Goal: Task Accomplishment & Management: Use online tool/utility

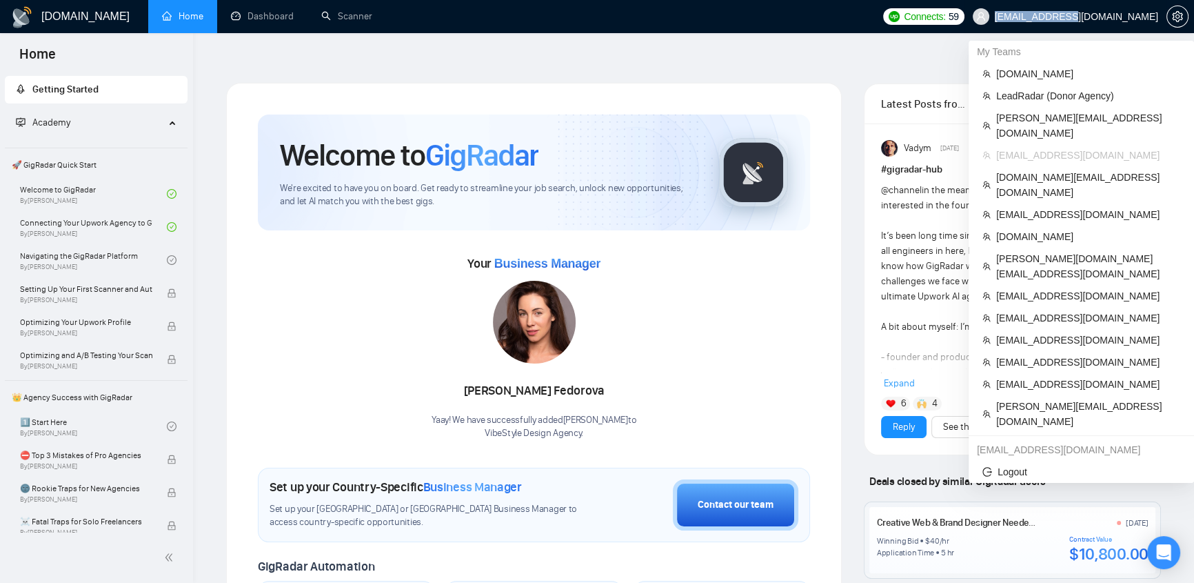
click at [1103, 21] on span "[EMAIL_ADDRESS][DOMAIN_NAME]" at bounding box center [1066, 16] width 202 height 44
click at [1031, 74] on span "[DOMAIN_NAME]" at bounding box center [1089, 73] width 184 height 15
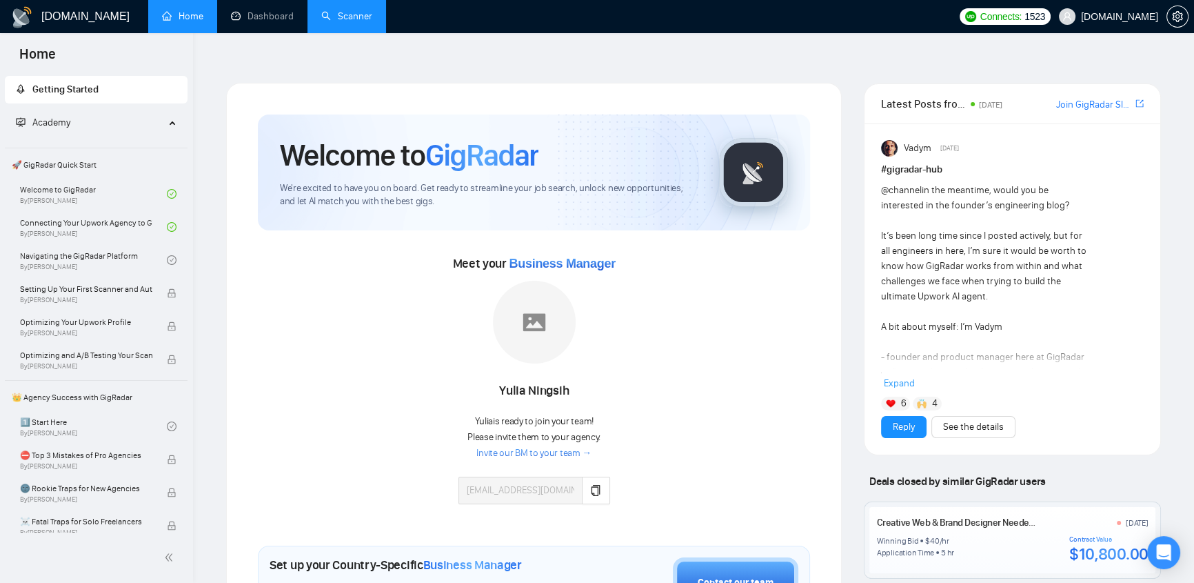
click at [348, 10] on link "Scanner" at bounding box center [346, 16] width 51 height 12
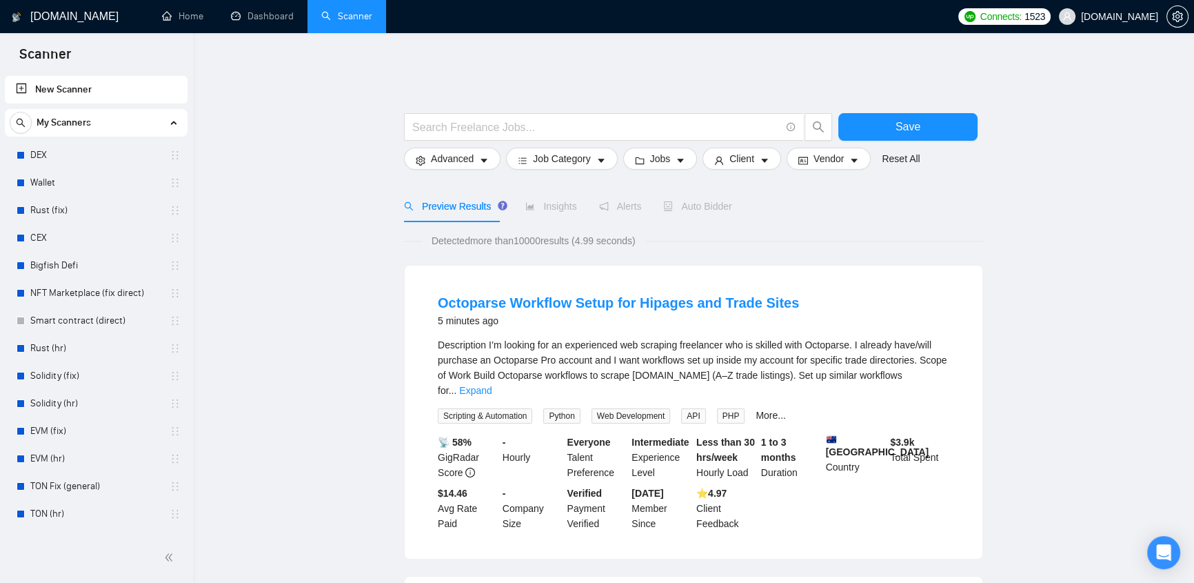
scroll to position [731, 0]
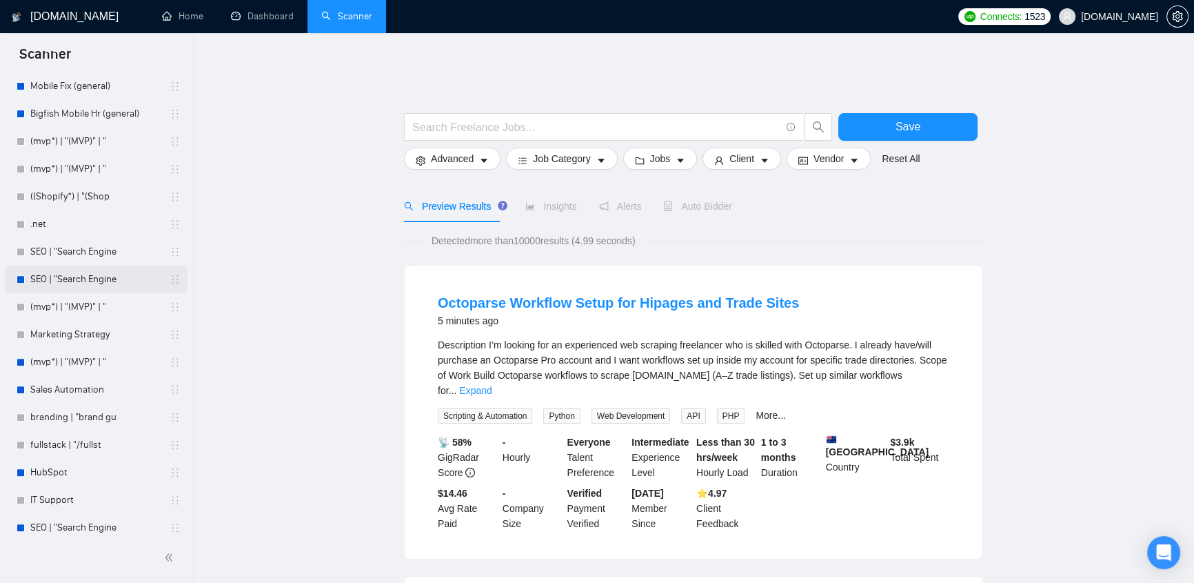
click at [72, 271] on link "SEO | "Search Engine" at bounding box center [95, 280] width 131 height 28
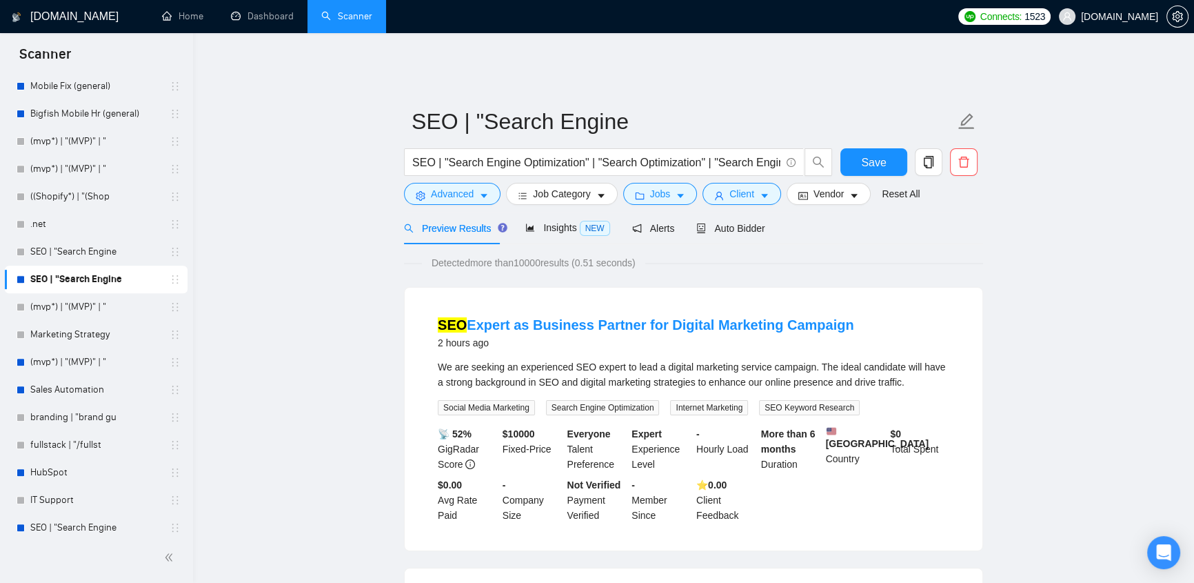
scroll to position [146, 0]
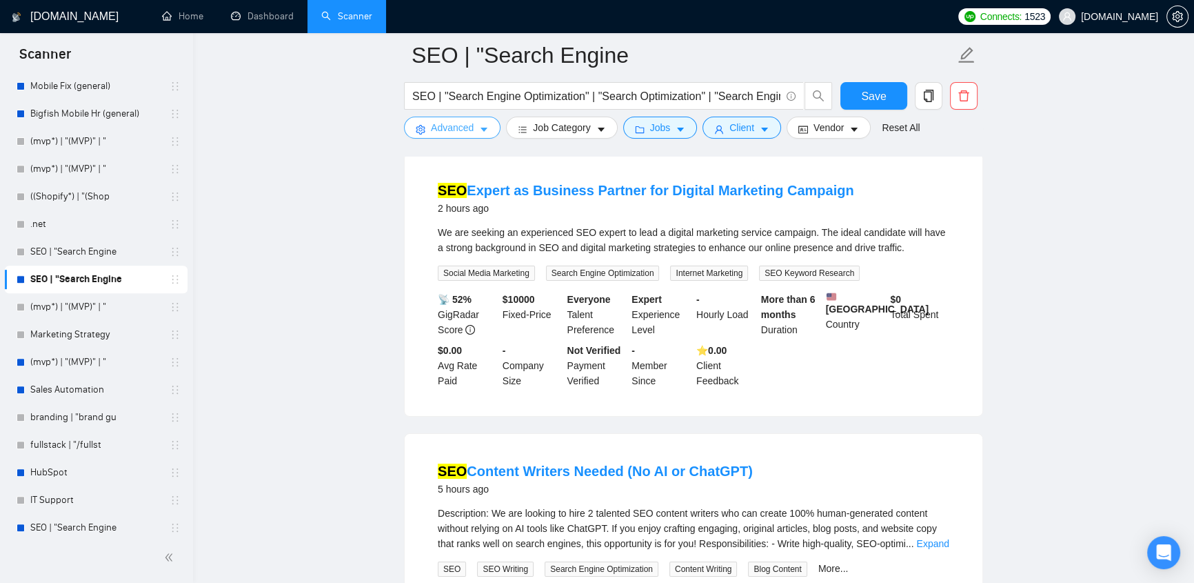
click at [474, 128] on button "Advanced" at bounding box center [452, 128] width 97 height 22
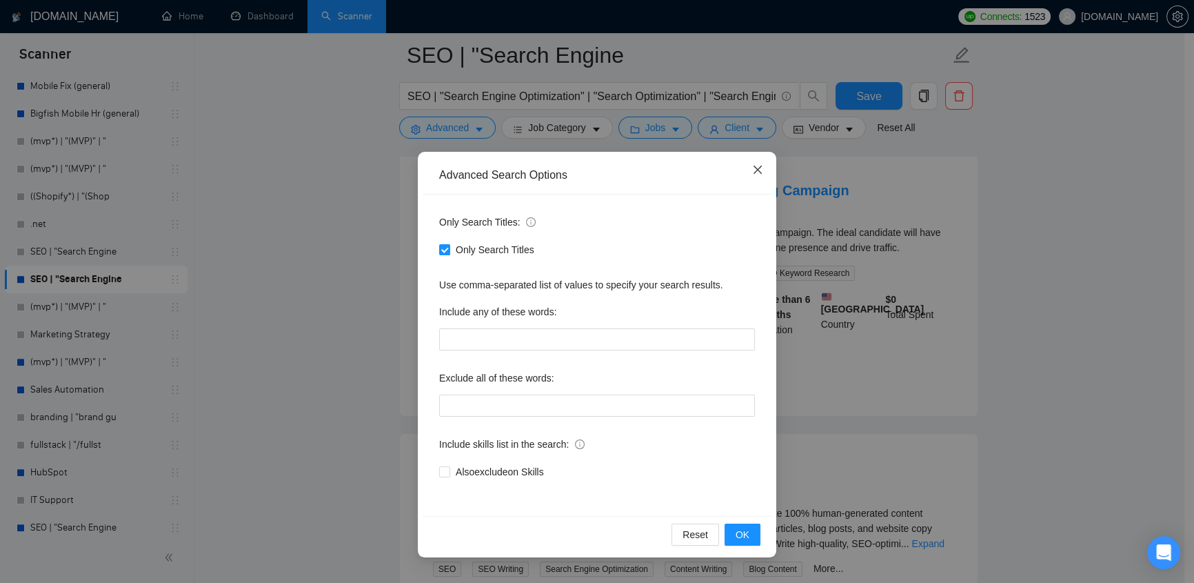
click at [754, 170] on icon "close" at bounding box center [757, 169] width 11 height 11
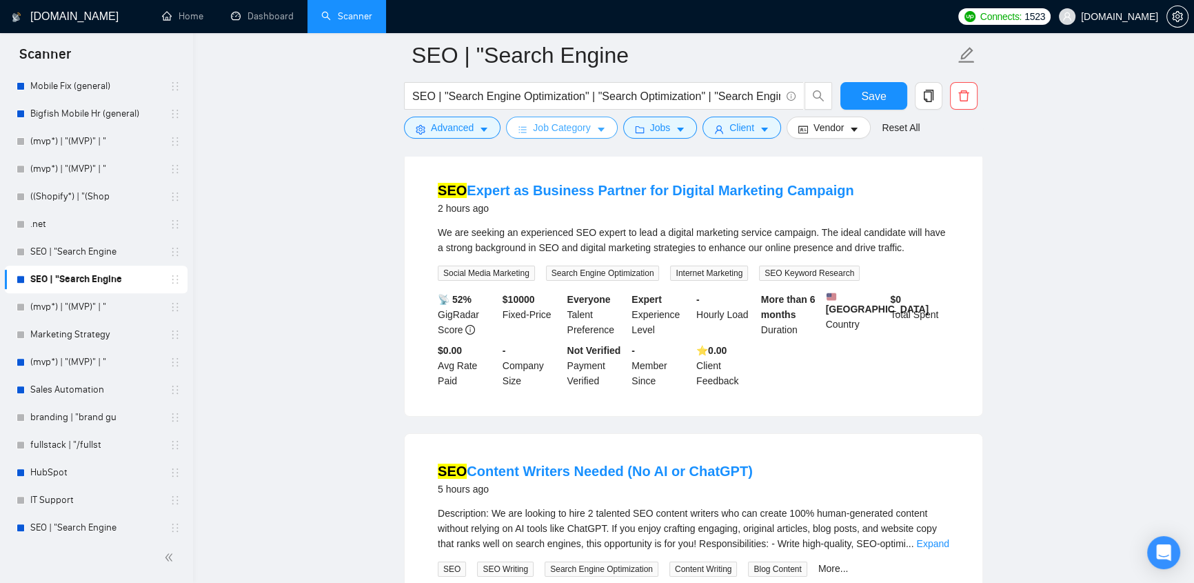
click at [598, 132] on icon "caret-down" at bounding box center [602, 130] width 10 height 10
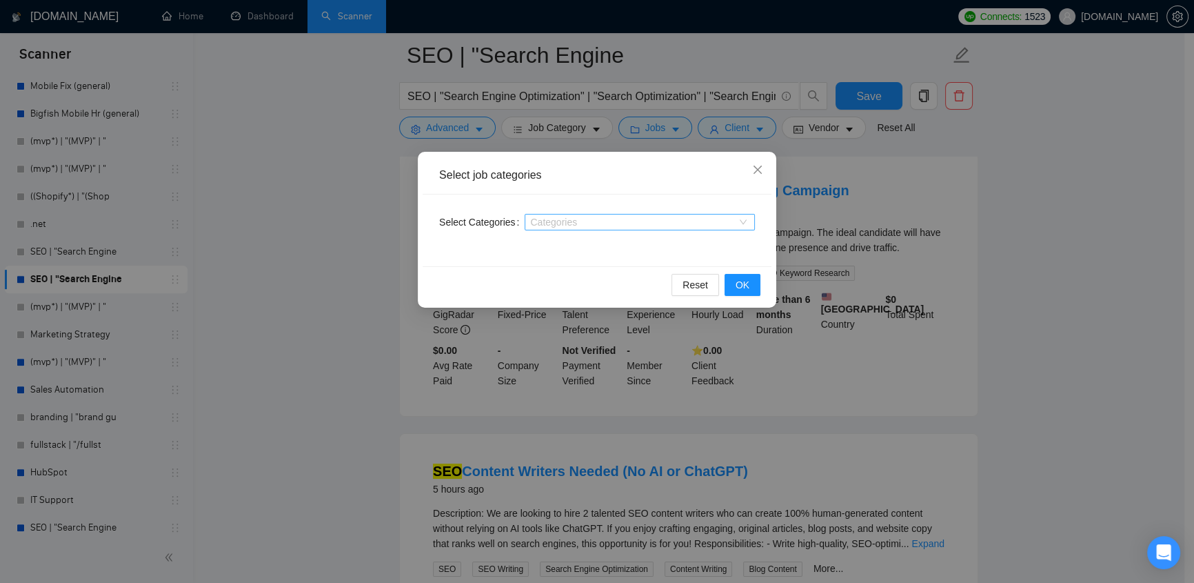
click at [621, 228] on div "Categories" at bounding box center [640, 222] width 230 height 17
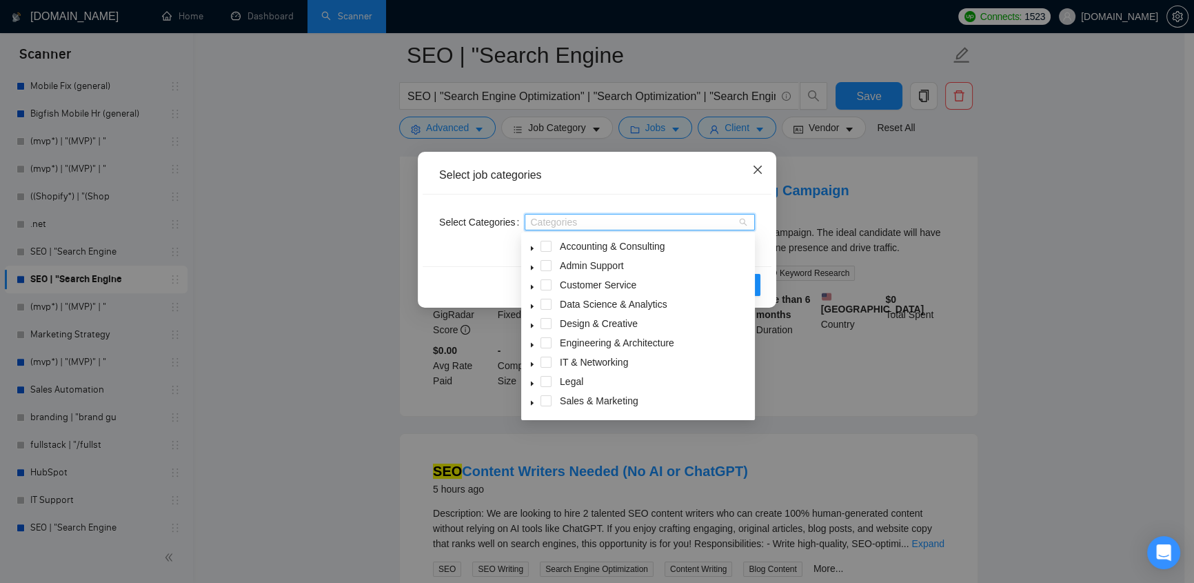
click at [755, 170] on icon "close" at bounding box center [757, 169] width 11 height 11
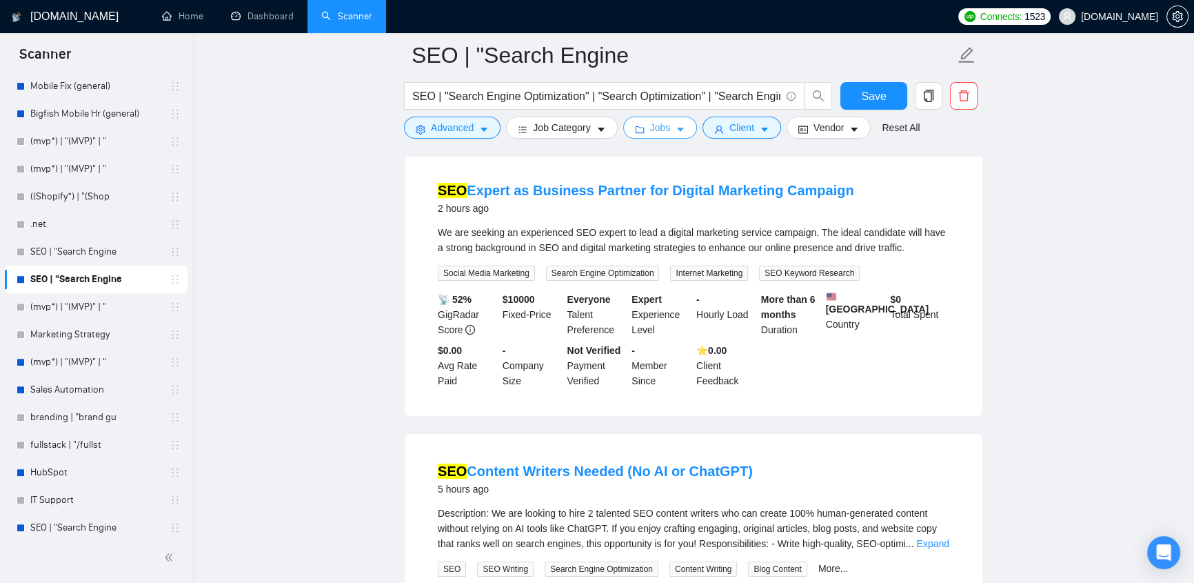
click at [669, 125] on button "Jobs" at bounding box center [660, 128] width 74 height 22
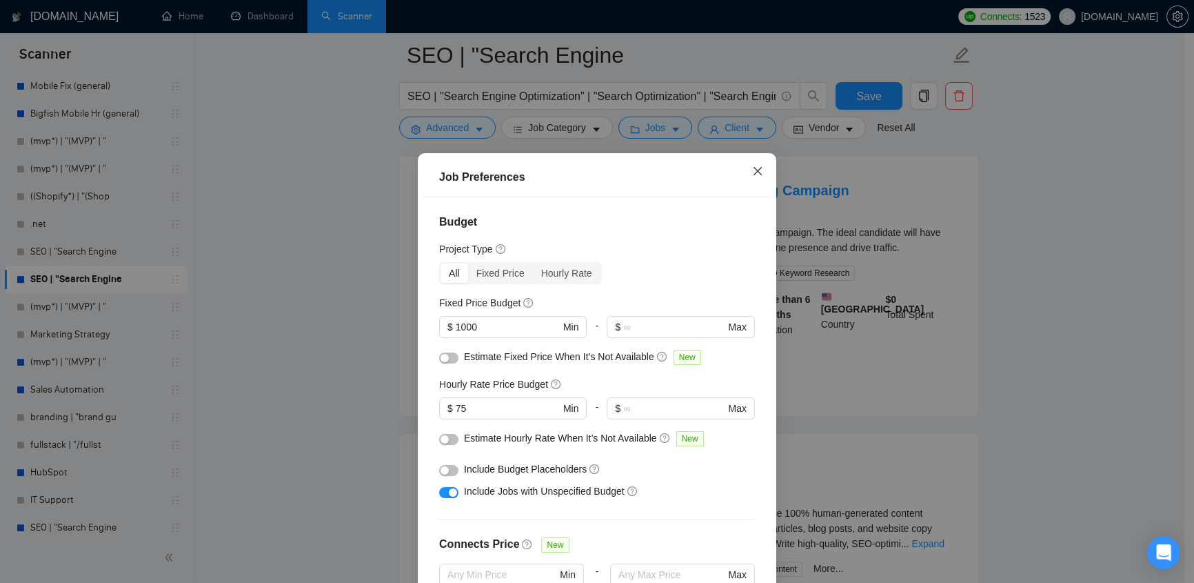
click at [754, 172] on icon "close" at bounding box center [758, 171] width 8 height 8
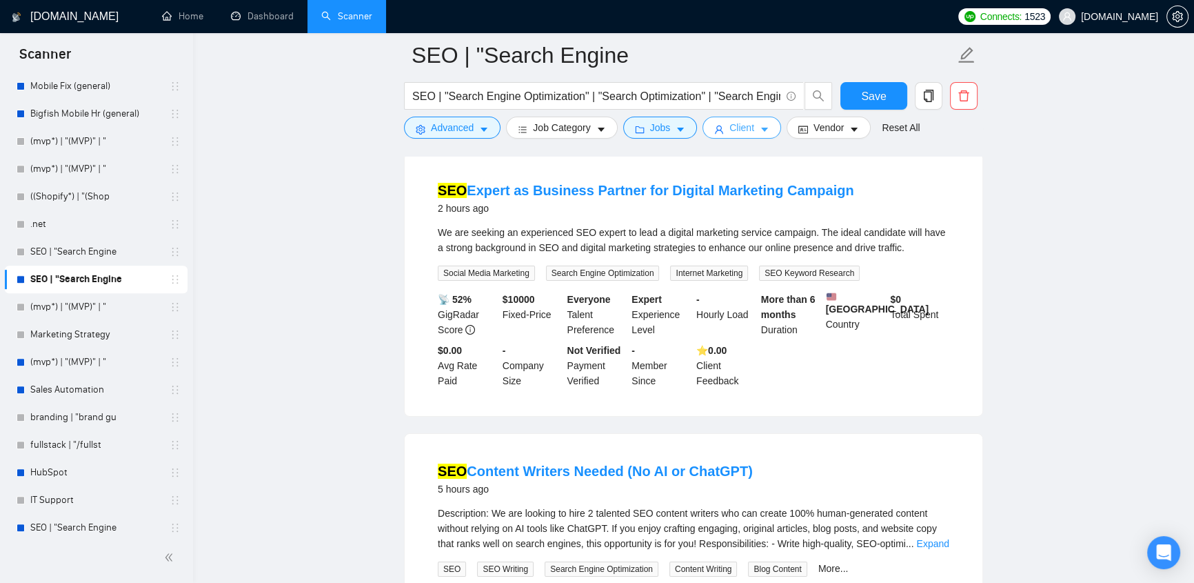
click at [704, 128] on button "Client" at bounding box center [742, 128] width 79 height 22
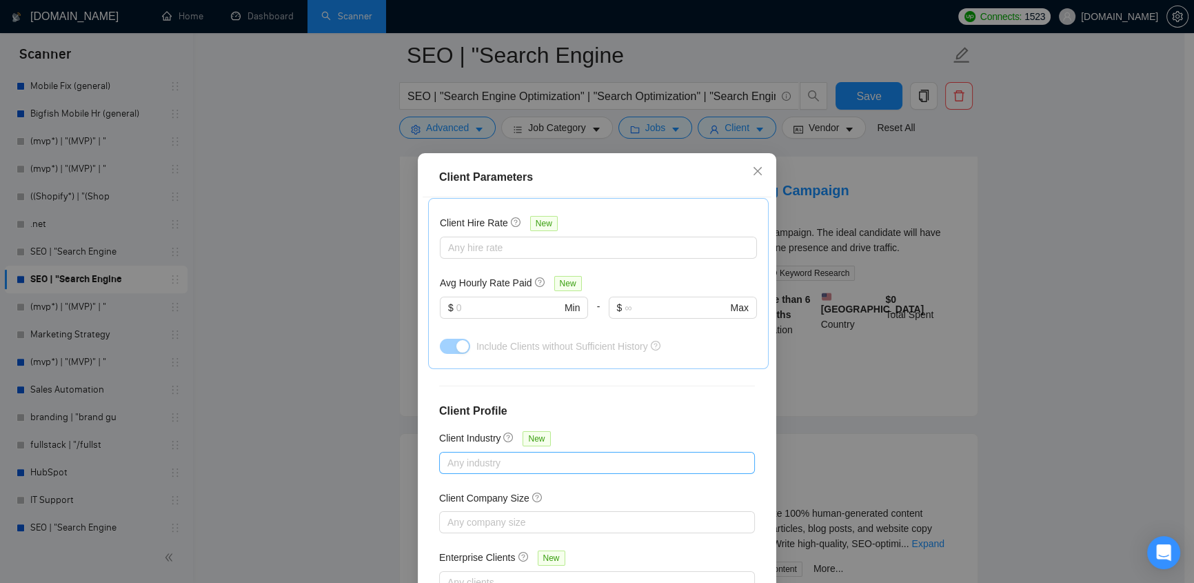
scroll to position [83, 0]
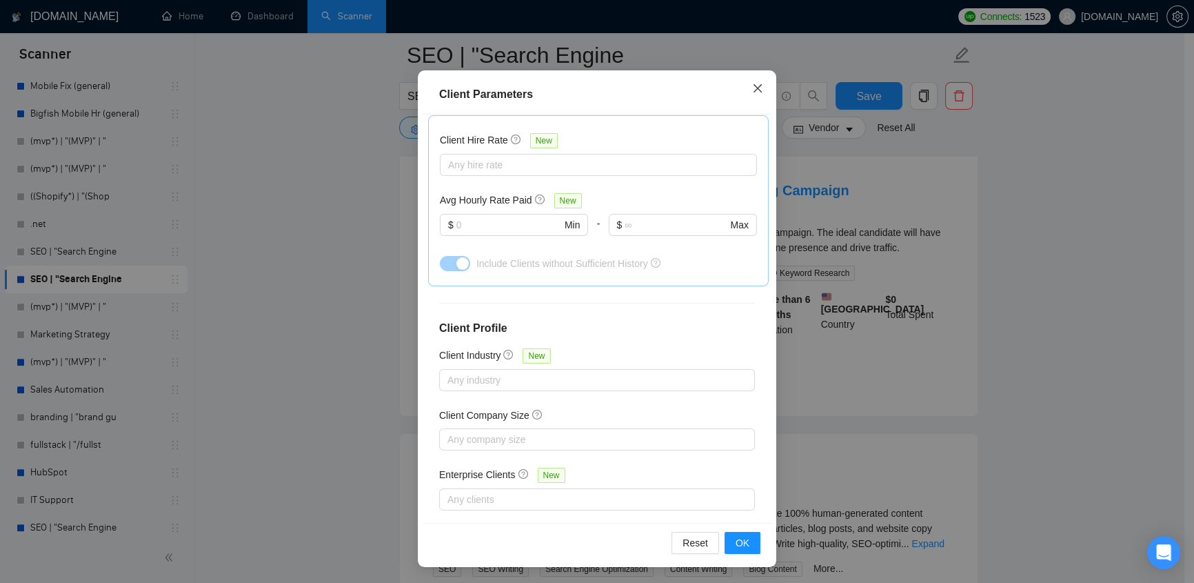
click at [754, 88] on icon "close" at bounding box center [757, 88] width 11 height 11
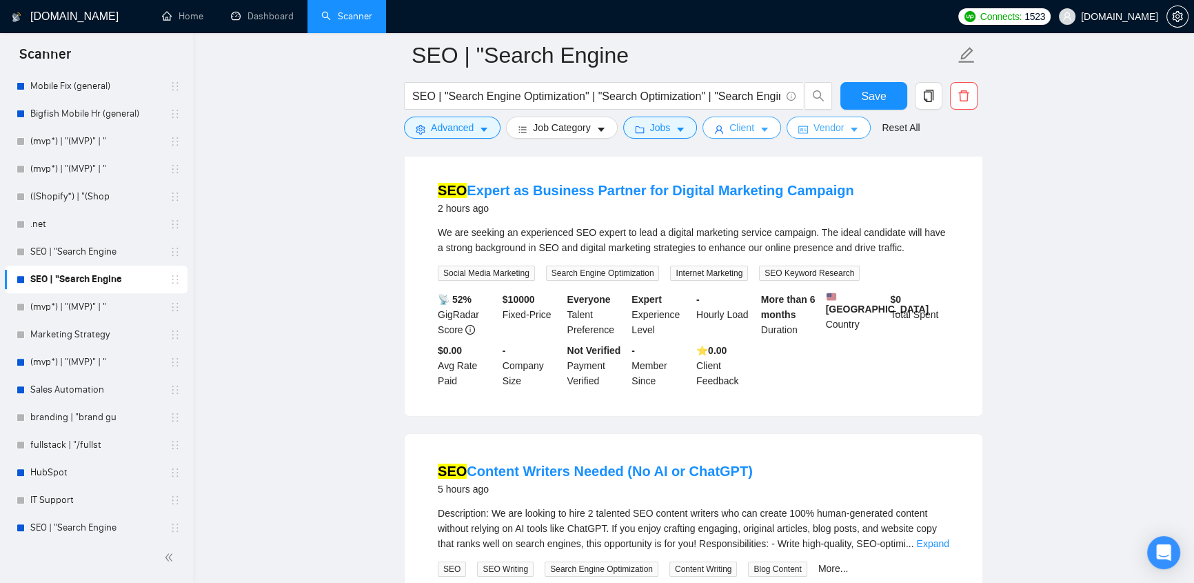
scroll to position [0, 0]
click at [829, 126] on span "Vendor" at bounding box center [829, 127] width 30 height 15
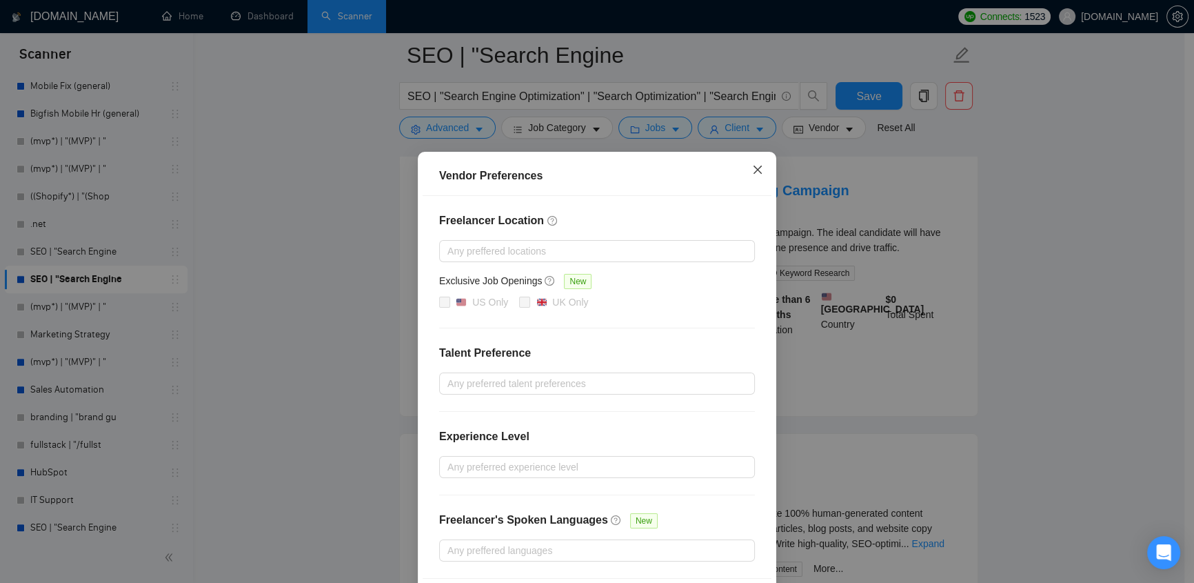
click at [752, 168] on icon "close" at bounding box center [757, 169] width 11 height 11
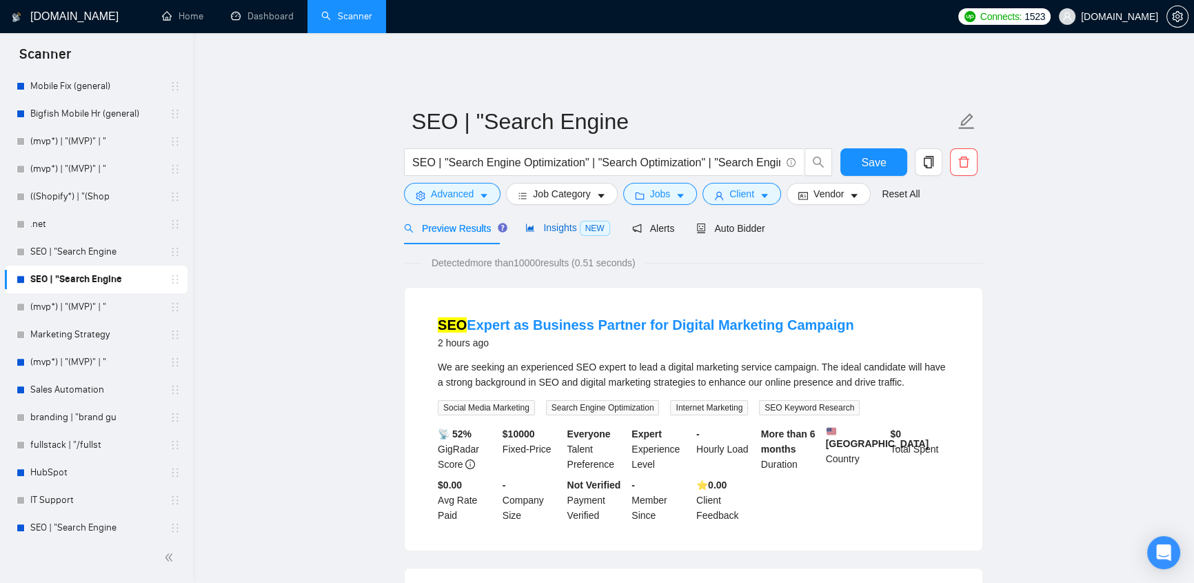
click at [545, 222] on span "Insights NEW" at bounding box center [567, 227] width 84 height 11
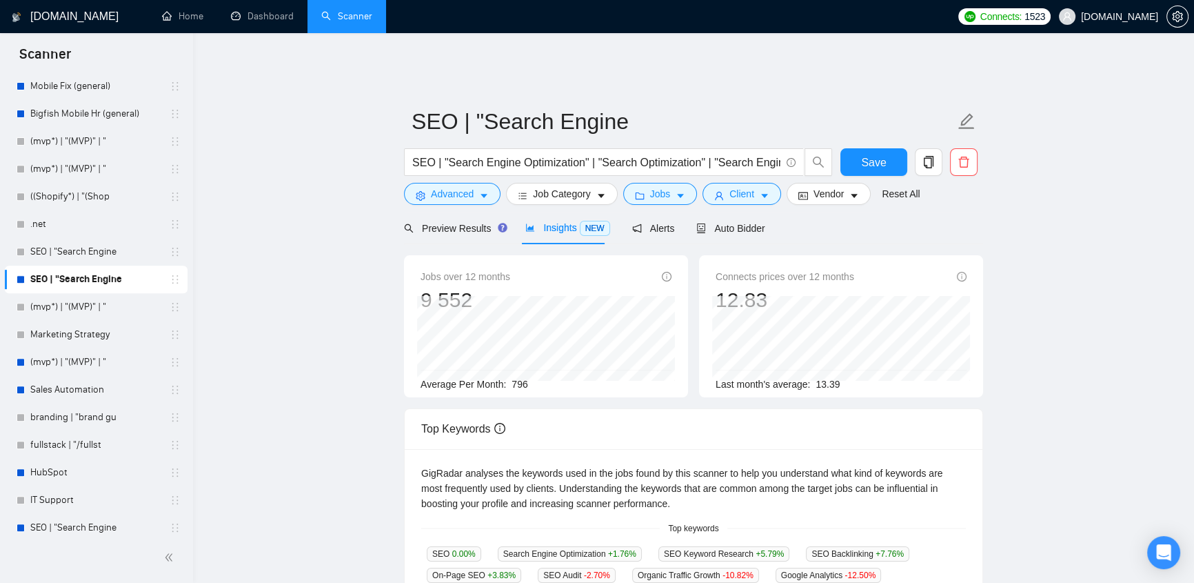
click at [543, 377] on div "Average Per Month: 796" at bounding box center [546, 384] width 251 height 15
drag, startPoint x: 510, startPoint y: 366, endPoint x: 531, endPoint y: 372, distance: 21.6
click at [531, 377] on div "Average Per Month: 796" at bounding box center [546, 384] width 251 height 15
click at [530, 377] on div "Average Per Month: 796" at bounding box center [546, 384] width 251 height 15
drag, startPoint x: 525, startPoint y: 372, endPoint x: 510, endPoint y: 379, distance: 16.0
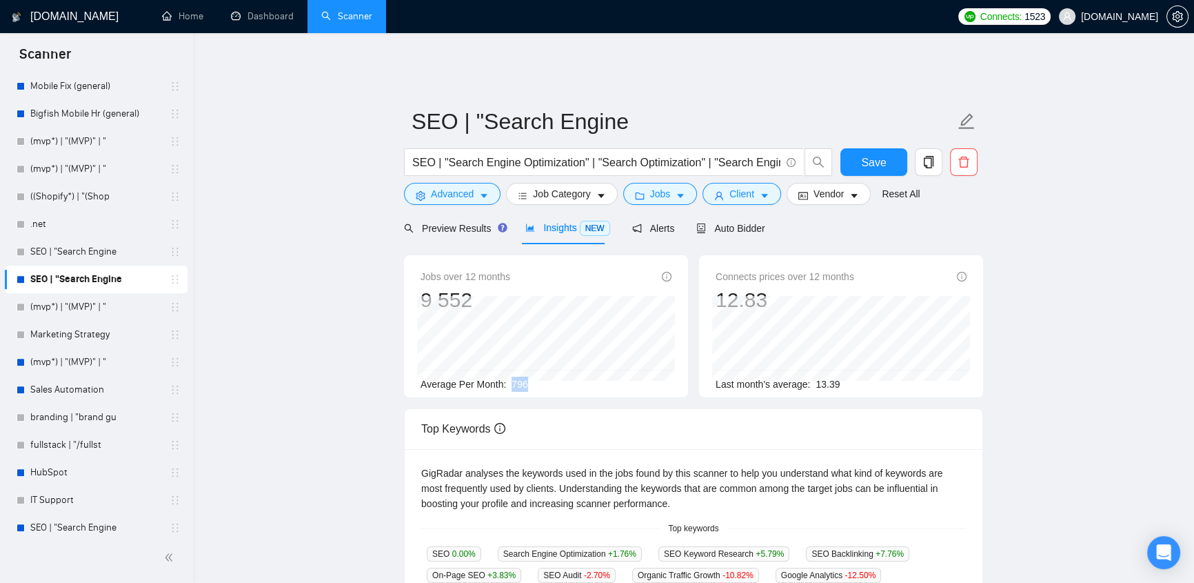
click at [512, 379] on span "796" at bounding box center [520, 384] width 16 height 11
click at [538, 377] on div "Average Per Month: 796" at bounding box center [546, 384] width 251 height 15
drag, startPoint x: 537, startPoint y: 374, endPoint x: 512, endPoint y: 372, distance: 25.0
click at [512, 377] on div "Average Per Month: 796" at bounding box center [546, 384] width 251 height 15
click at [534, 379] on div "Average Per Month: 796" at bounding box center [546, 384] width 251 height 15
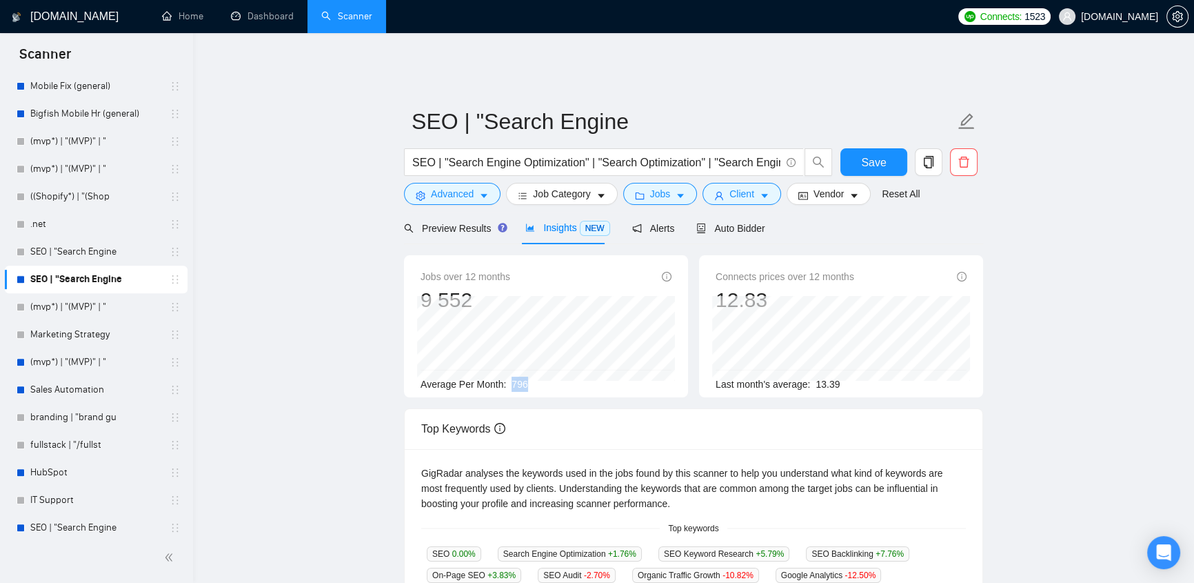
drag, startPoint x: 537, startPoint y: 370, endPoint x: 509, endPoint y: 366, distance: 28.6
click at [509, 377] on div "Average Per Month: 796" at bounding box center [546, 384] width 251 height 15
click at [545, 381] on div "Average Per Month: 796" at bounding box center [546, 384] width 251 height 15
click at [537, 377] on div "Average Per Month: 796" at bounding box center [546, 384] width 251 height 15
drag, startPoint x: 534, startPoint y: 370, endPoint x: 523, endPoint y: 370, distance: 11.7
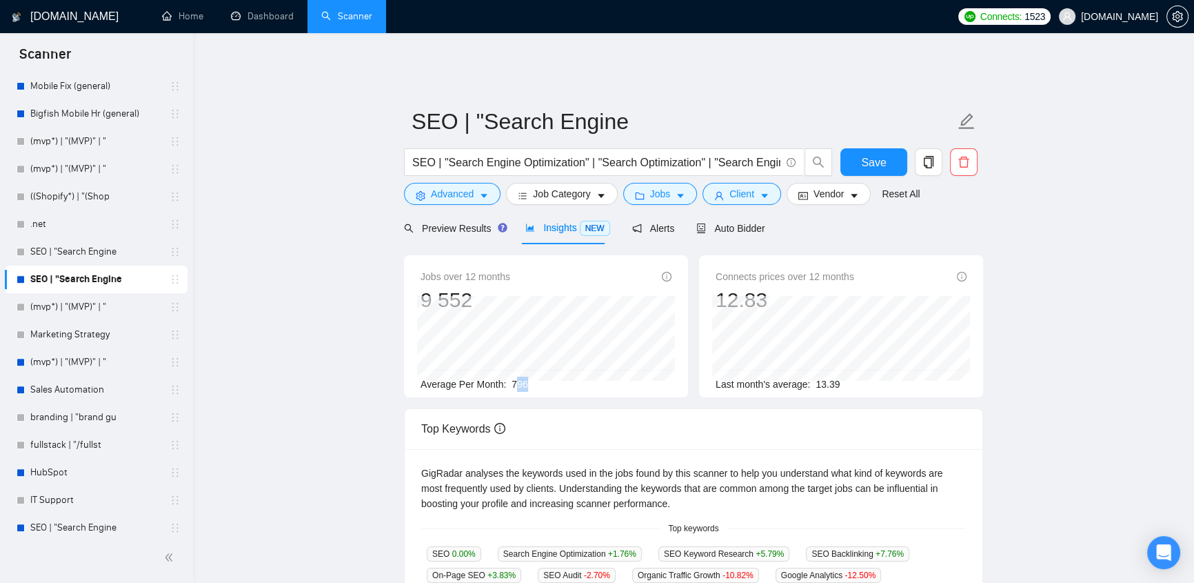
click at [515, 377] on div "Average Per Month: 796" at bounding box center [546, 384] width 251 height 15
click at [525, 377] on div "Average Per Month: 796" at bounding box center [546, 384] width 251 height 15
click at [512, 379] on span "796" at bounding box center [520, 384] width 16 height 11
drag, startPoint x: 510, startPoint y: 372, endPoint x: 523, endPoint y: 368, distance: 13.1
click at [523, 379] on span "796" at bounding box center [520, 384] width 16 height 11
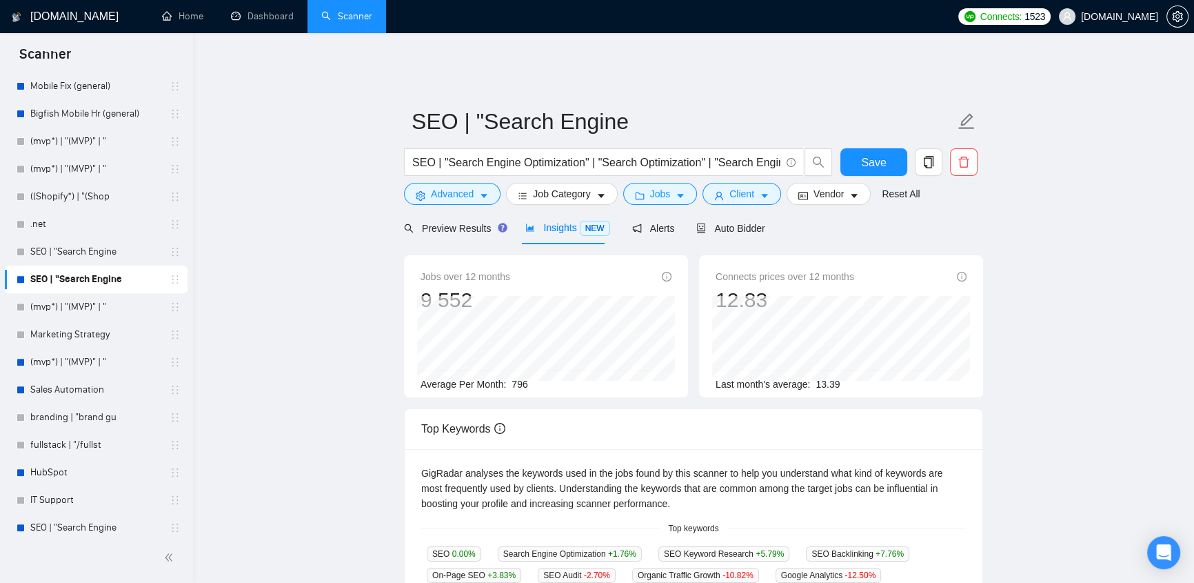
click at [1045, 359] on main "SEO | "Search Engine SEO | "Search Engine Optimization" | "Search Optimization"…" at bounding box center [693, 538] width 957 height 946
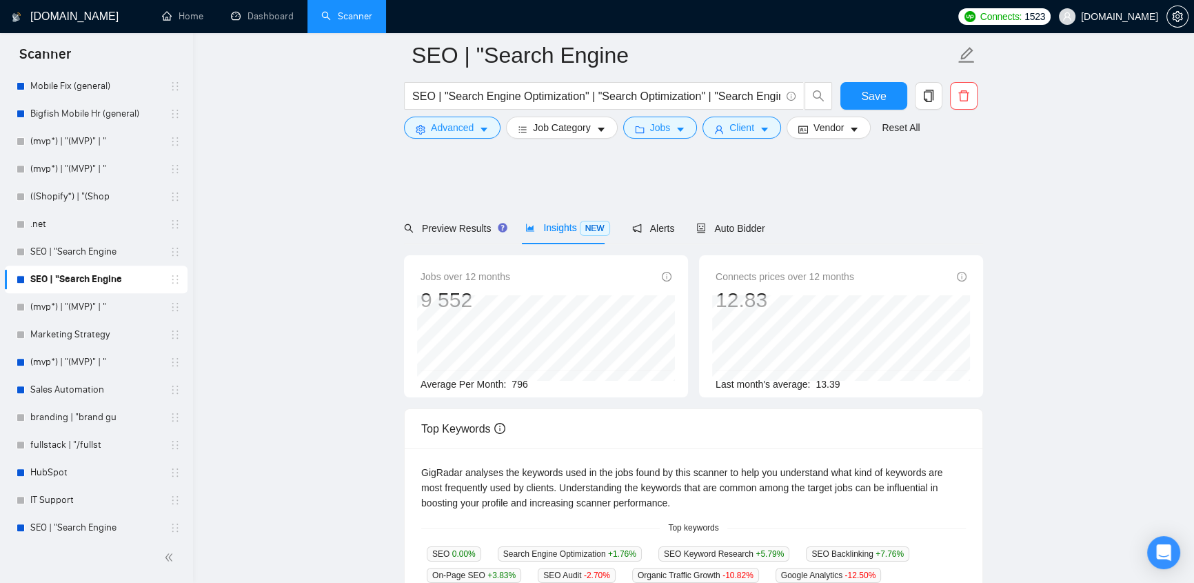
scroll to position [146, 0]
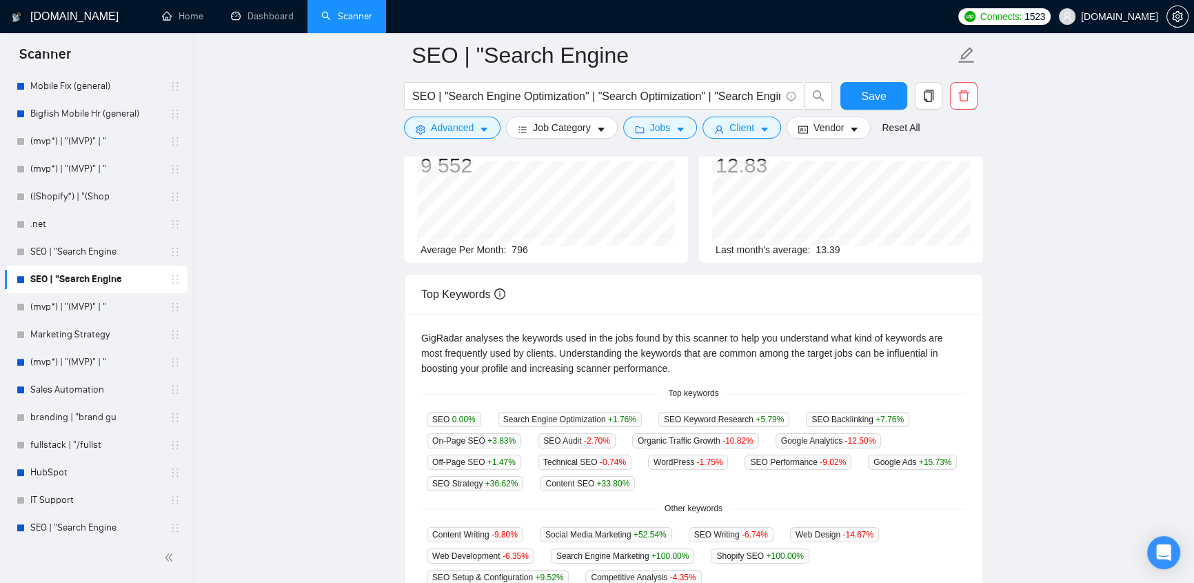
click at [991, 366] on main "SEO | "Search Engine SEO | "Search Engine Optimization" | "Search Optimization"…" at bounding box center [693, 397] width 957 height 957
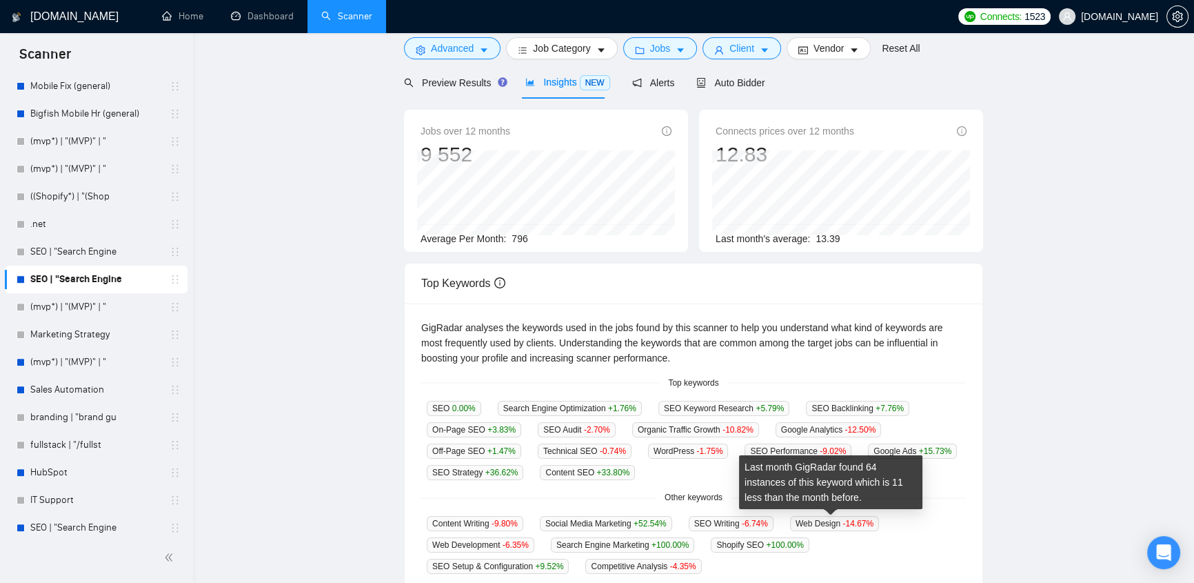
scroll to position [0, 0]
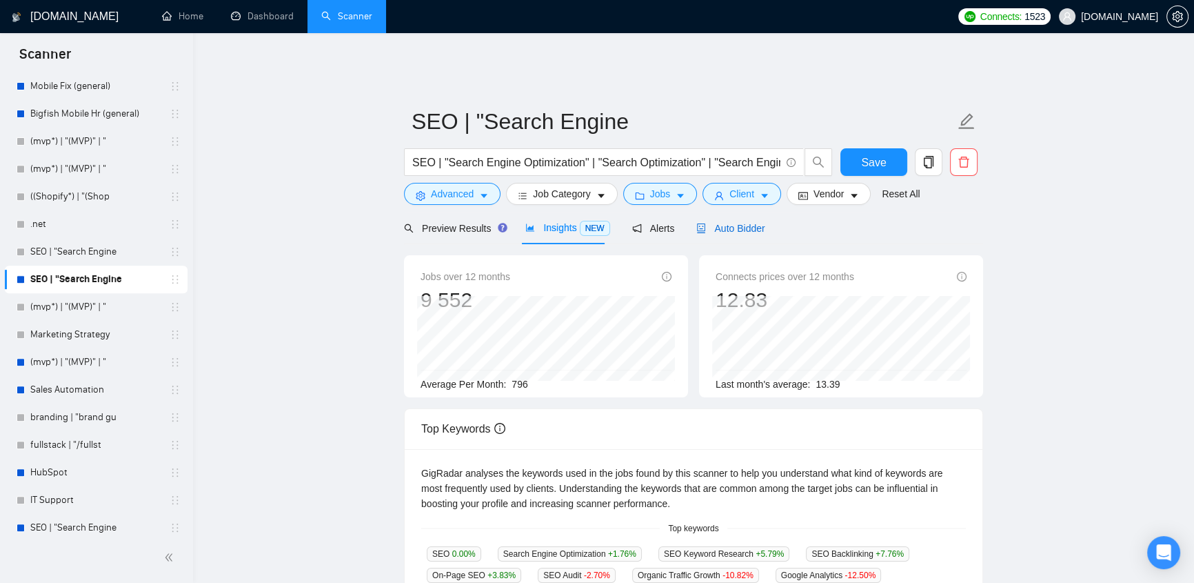
click at [733, 223] on span "Auto Bidder" at bounding box center [731, 228] width 68 height 11
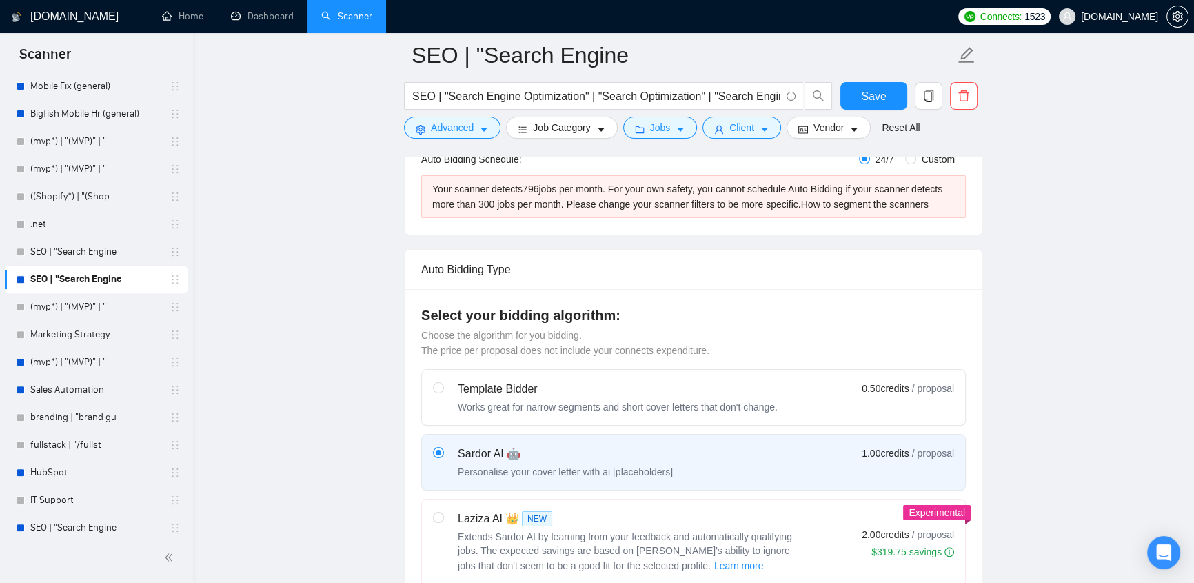
scroll to position [439, 0]
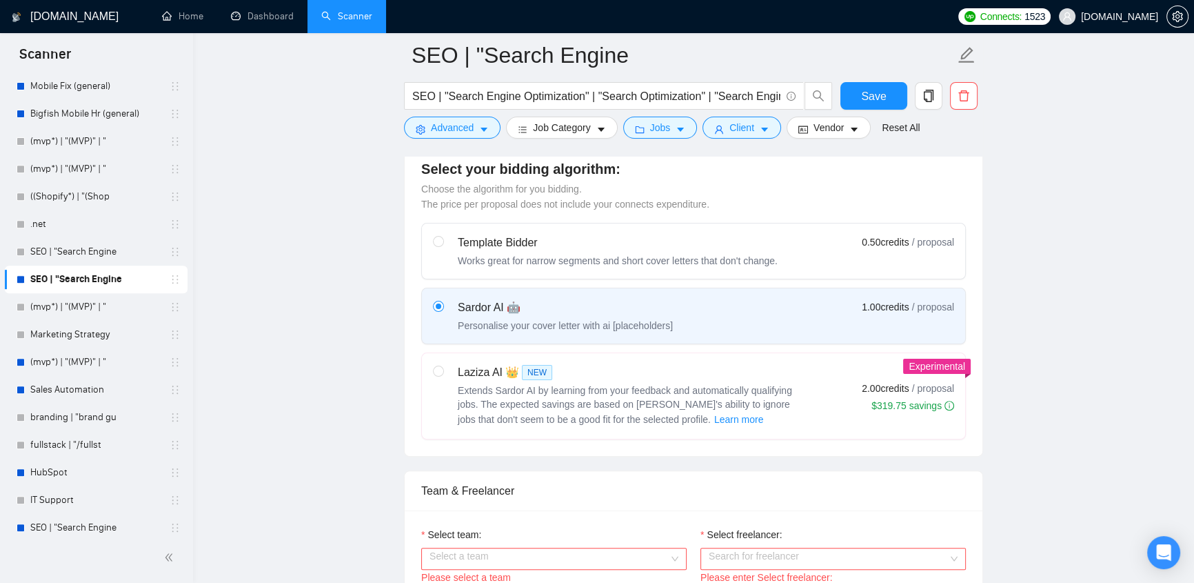
click at [487, 364] on div "Laziza AI 👑 NEW" at bounding box center [630, 372] width 345 height 17
click at [443, 366] on input "radio" at bounding box center [438, 371] width 10 height 10
radio input "true"
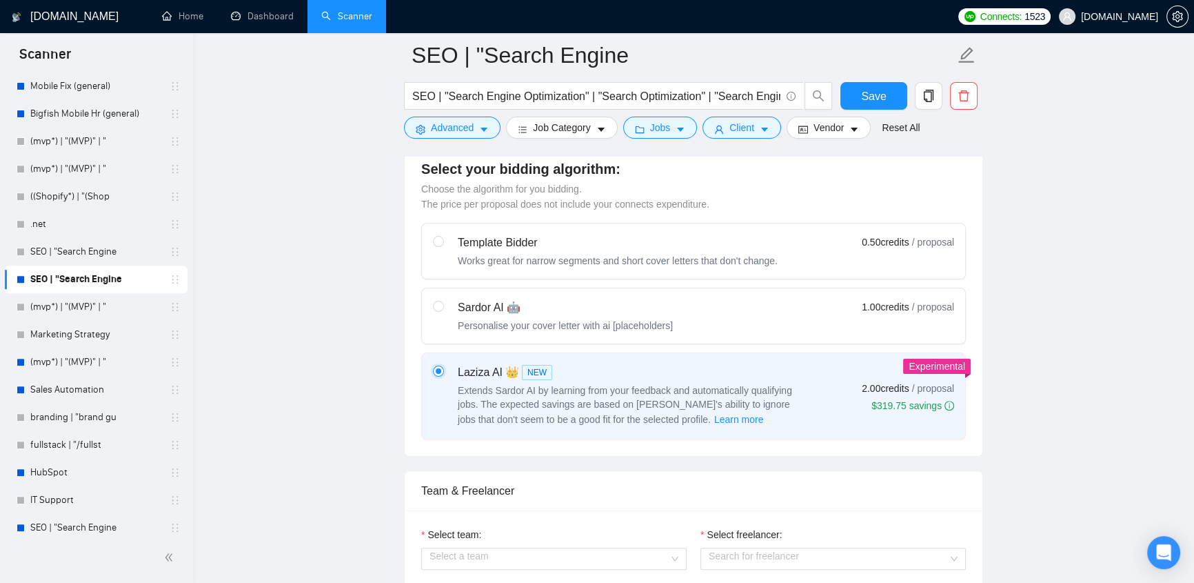
radio input "false"
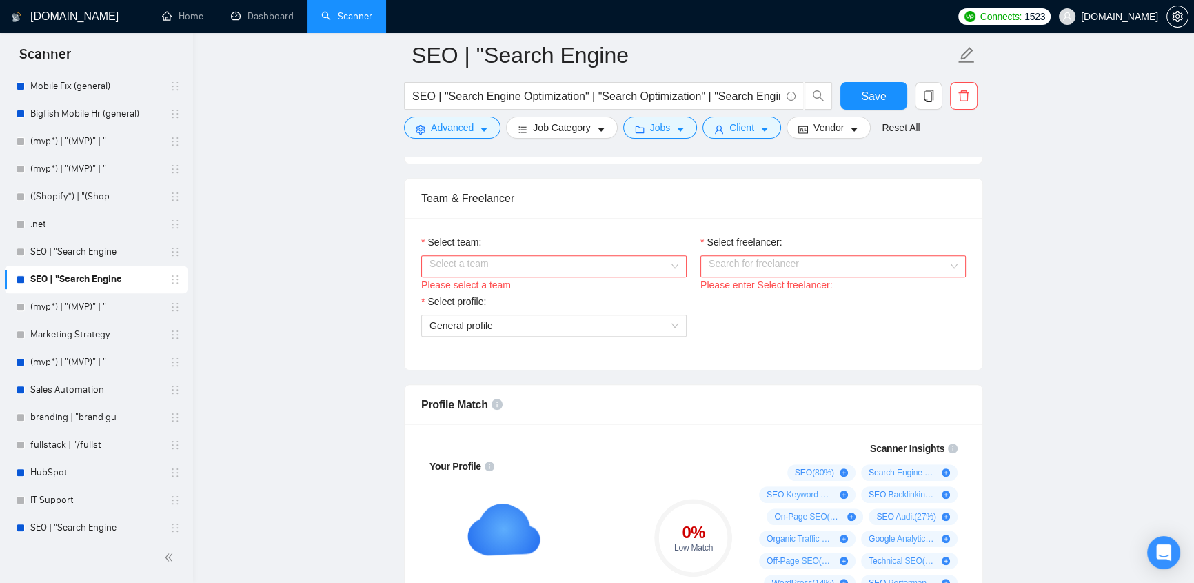
scroll to position [585, 0]
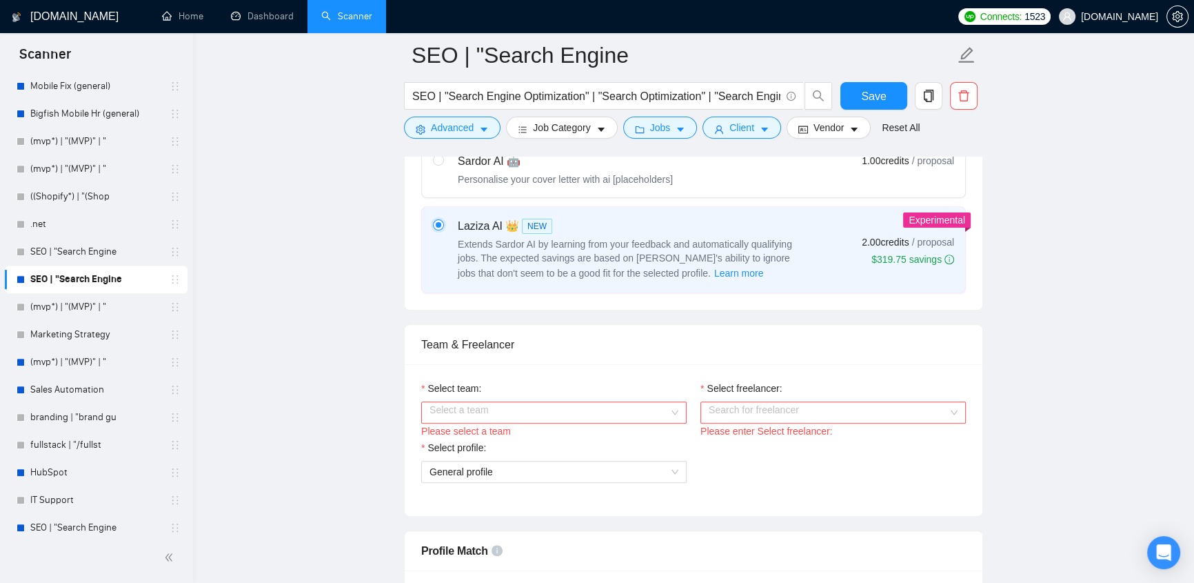
click at [671, 408] on div "Select a team" at bounding box center [554, 412] width 266 height 22
click at [891, 402] on input "Select freelancer:" at bounding box center [828, 412] width 239 height 21
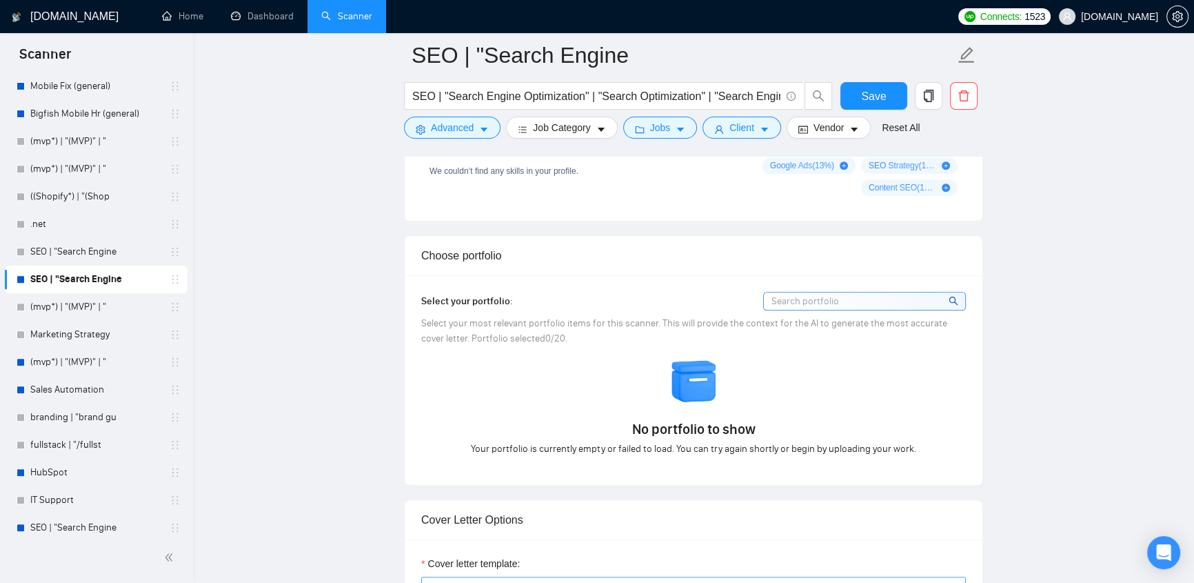
scroll to position [1462, 0]
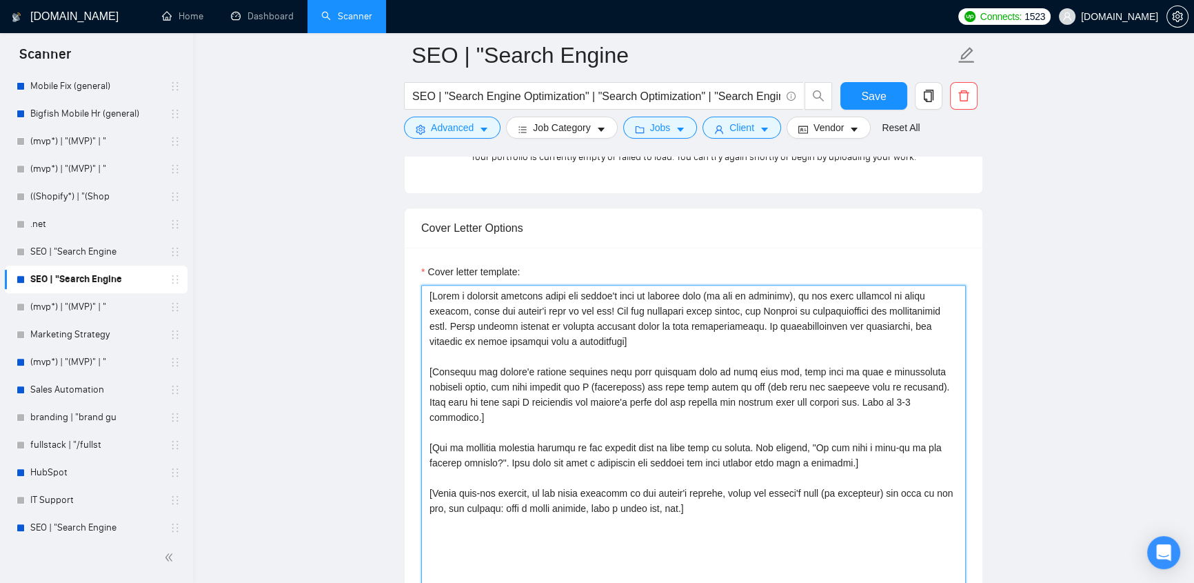
drag, startPoint x: 427, startPoint y: 278, endPoint x: 792, endPoint y: 498, distance: 426.0
click at [792, 498] on textarea "Cover letter template:" at bounding box center [693, 440] width 545 height 310
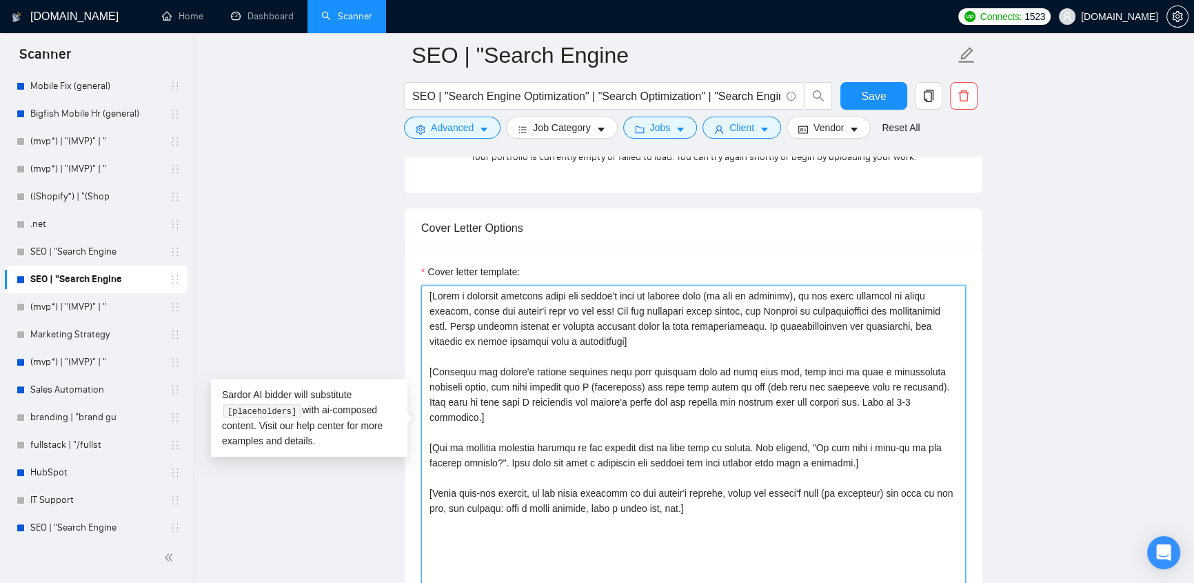
click at [777, 502] on textarea "Cover letter template:" at bounding box center [693, 440] width 545 height 310
click at [732, 524] on textarea "Cover letter template:" at bounding box center [693, 440] width 545 height 310
drag, startPoint x: 695, startPoint y: 480, endPoint x: 421, endPoint y: 275, distance: 342.5
click at [421, 285] on textarea "Cover letter template:" at bounding box center [693, 440] width 545 height 310
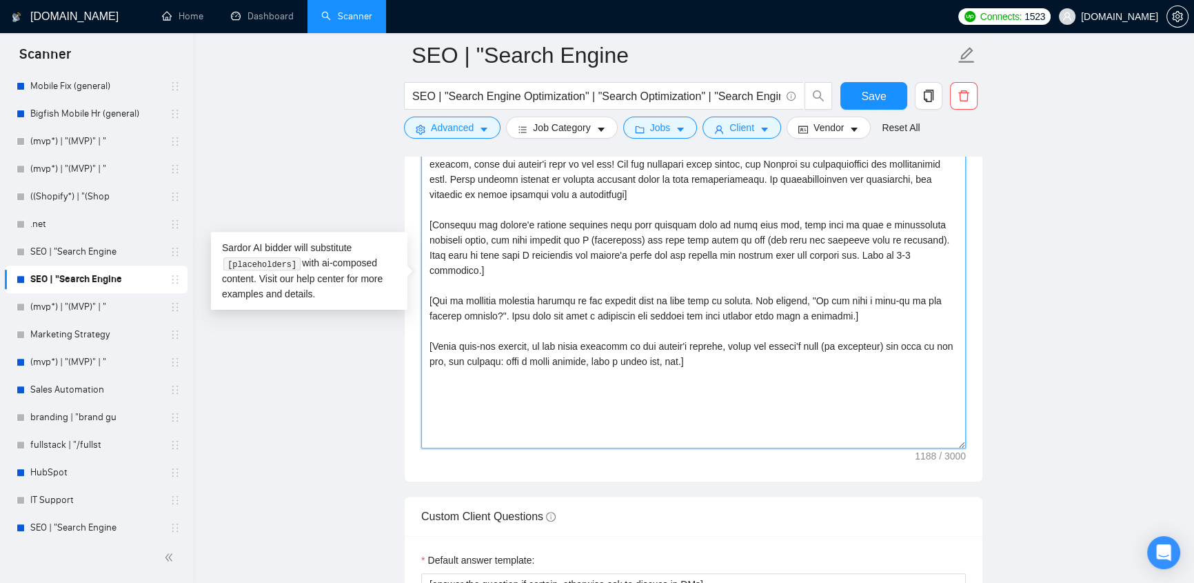
click at [732, 372] on textarea "Cover letter template:" at bounding box center [693, 293] width 545 height 310
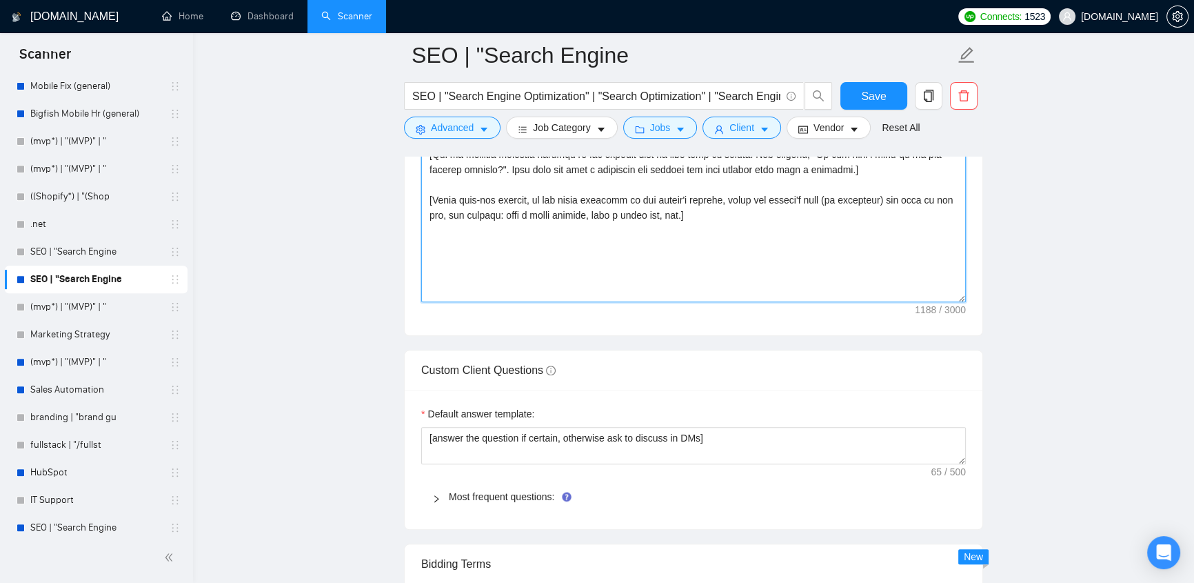
scroll to position [1901, 0]
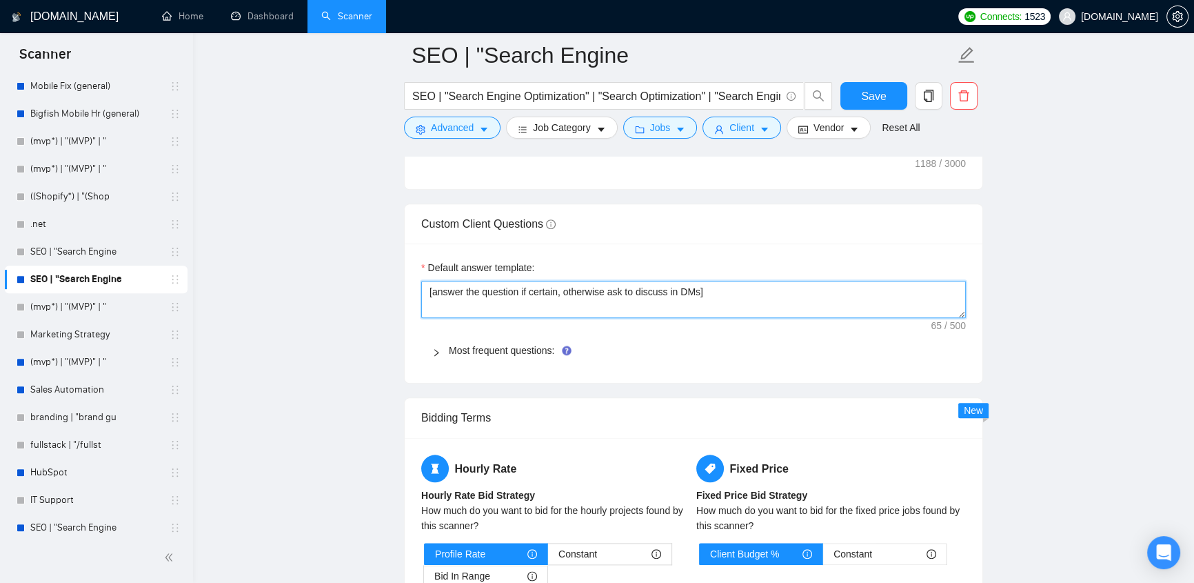
drag, startPoint x: 424, startPoint y: 277, endPoint x: 752, endPoint y: 299, distance: 329.0
click at [752, 299] on textarea "[answer the question if certain, otherwise ask to discuss in DMs]" at bounding box center [693, 299] width 545 height 37
click at [743, 282] on textarea "[answer the question if certain, otherwise ask to discuss in DMs]" at bounding box center [693, 299] width 545 height 37
click at [725, 281] on textarea "[answer the question if certain, otherwise ask to discuss in DMs]" at bounding box center [693, 299] width 545 height 37
drag, startPoint x: 722, startPoint y: 278, endPoint x: 400, endPoint y: 295, distance: 322.5
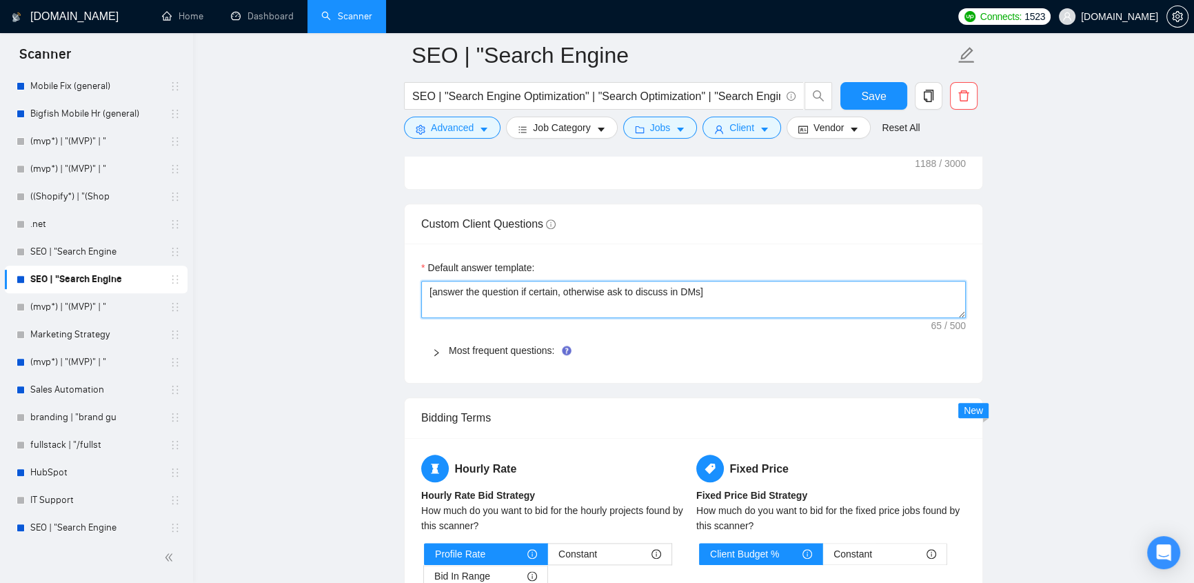
click at [400, 295] on main "SEO | "Search Engine SEO | "Search Engine Optimization" | "Search Optimization"…" at bounding box center [693, 16] width 957 height 3705
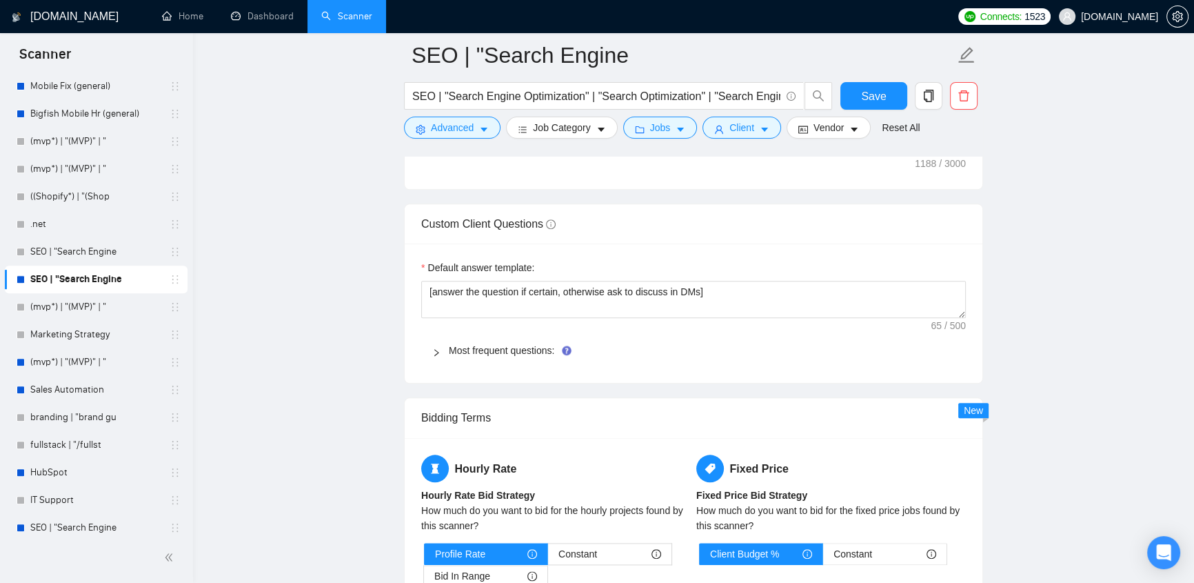
click at [818, 243] on div "Default answer template: [answer the question if certain, otherwise ask to disc…" at bounding box center [694, 312] width 578 height 139
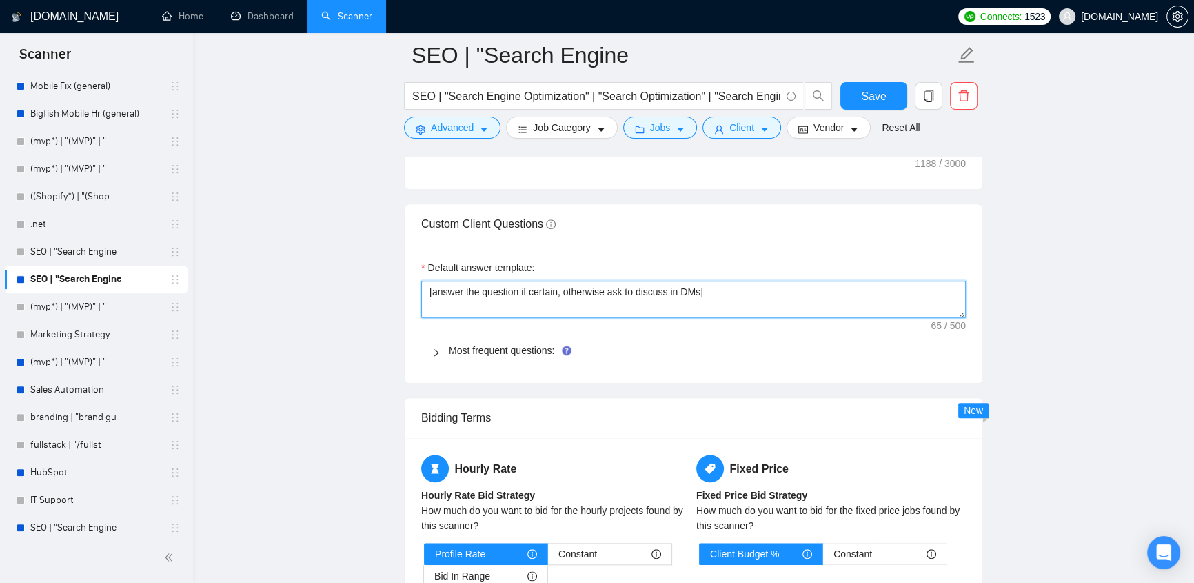
drag, startPoint x: 732, startPoint y: 279, endPoint x: 393, endPoint y: 271, distance: 338.7
click at [393, 271] on main "SEO | "Search Engine SEO | "Search Engine Optimization" | "Search Optimization"…" at bounding box center [693, 16] width 957 height 3705
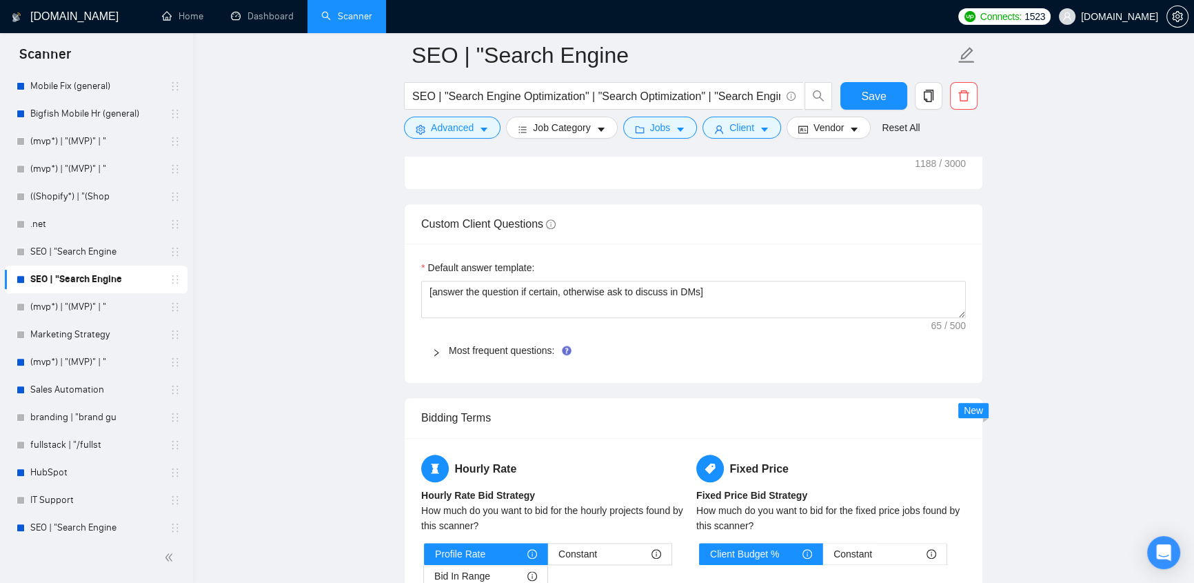
click at [941, 334] on div "Most frequent questions:" at bounding box center [693, 350] width 545 height 32
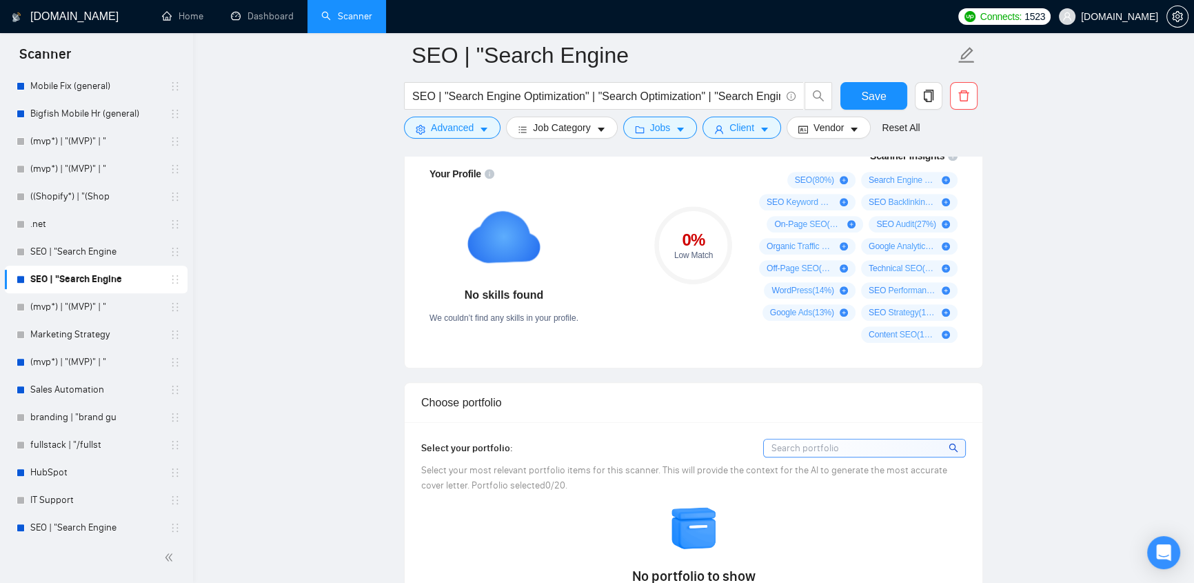
scroll to position [585, 0]
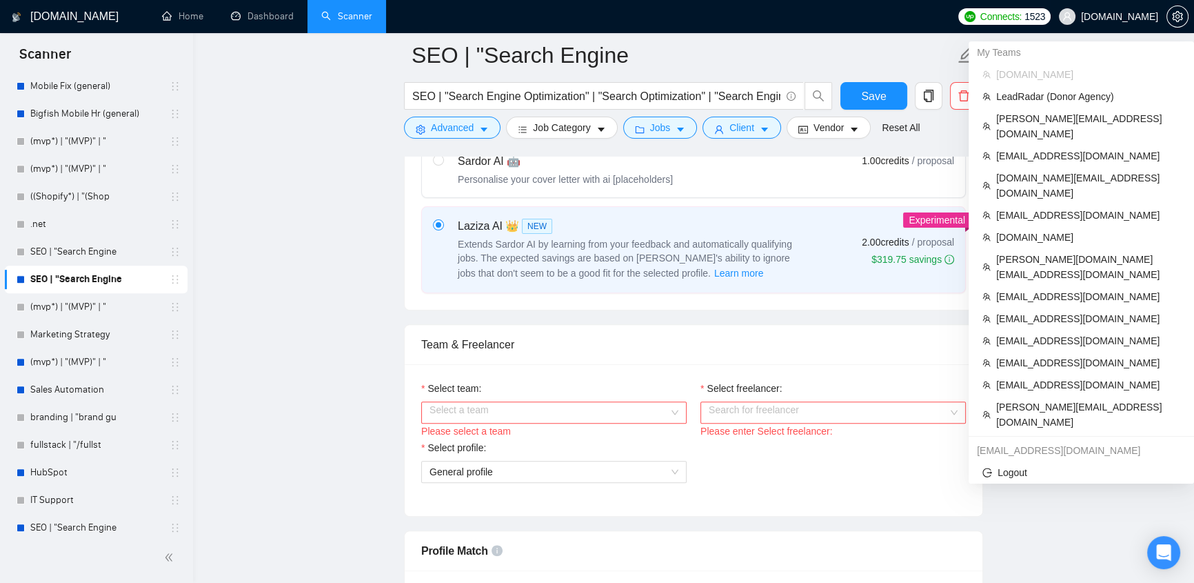
click at [1135, 17] on span "[DOMAIN_NAME]" at bounding box center [1119, 17] width 77 height 0
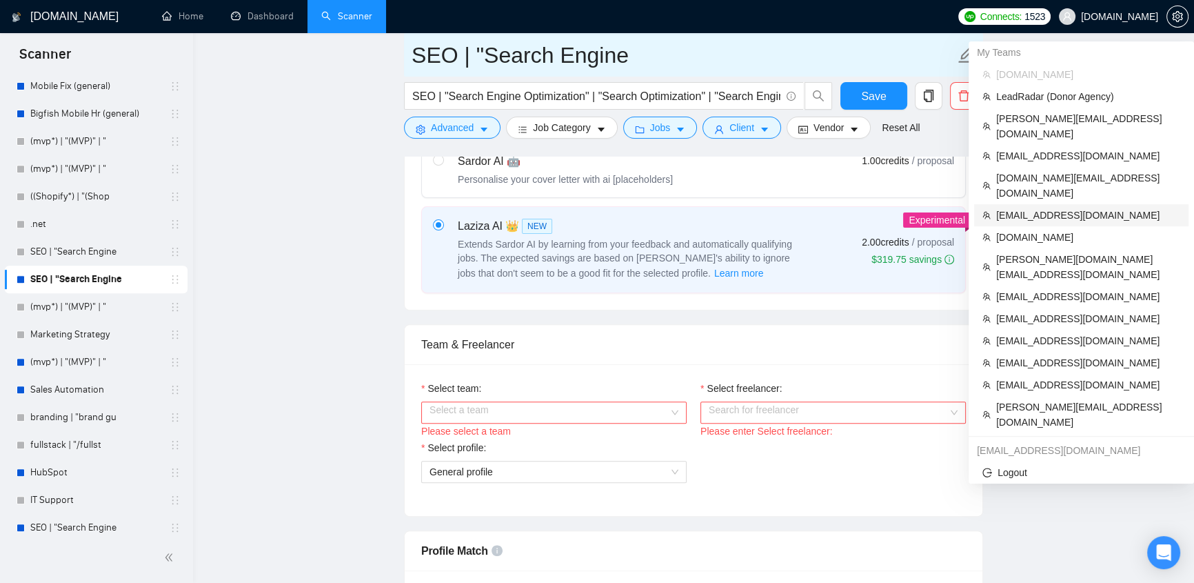
drag, startPoint x: 1081, startPoint y: 186, endPoint x: 651, endPoint y: 51, distance: 451.1
click at [1081, 208] on span "[EMAIL_ADDRESS][DOMAIN_NAME]" at bounding box center [1089, 215] width 184 height 15
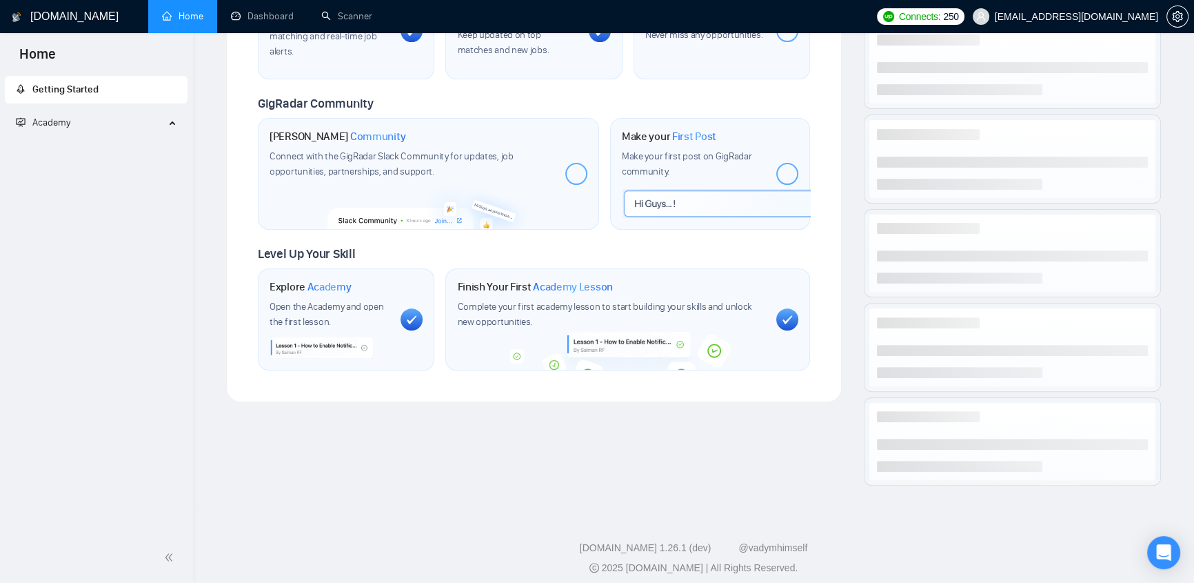
scroll to position [428, 0]
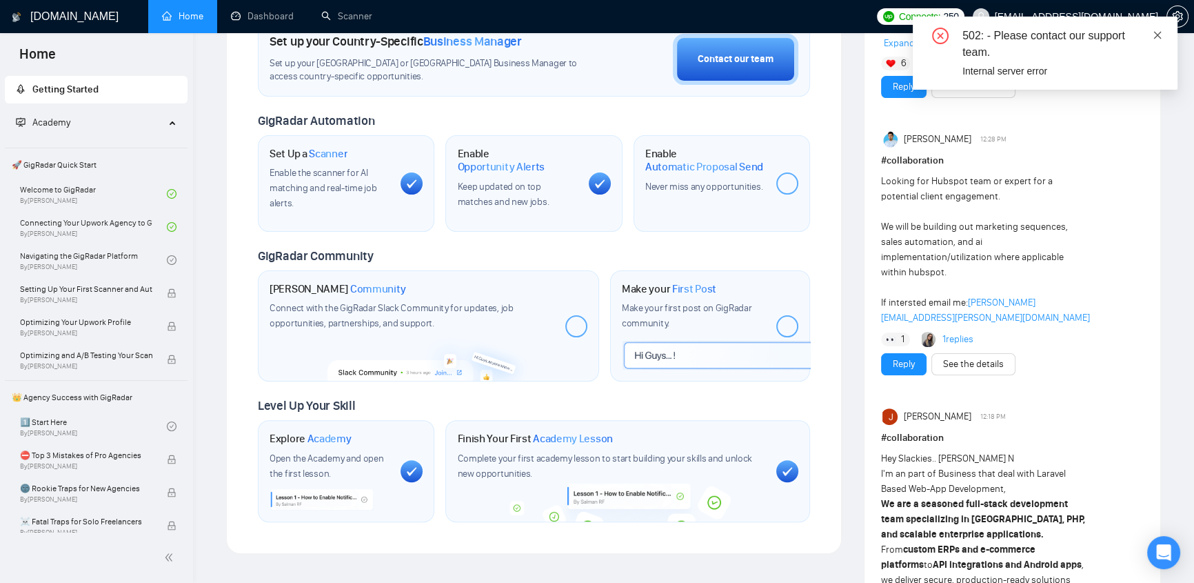
click at [1159, 37] on icon "close" at bounding box center [1158, 35] width 10 height 10
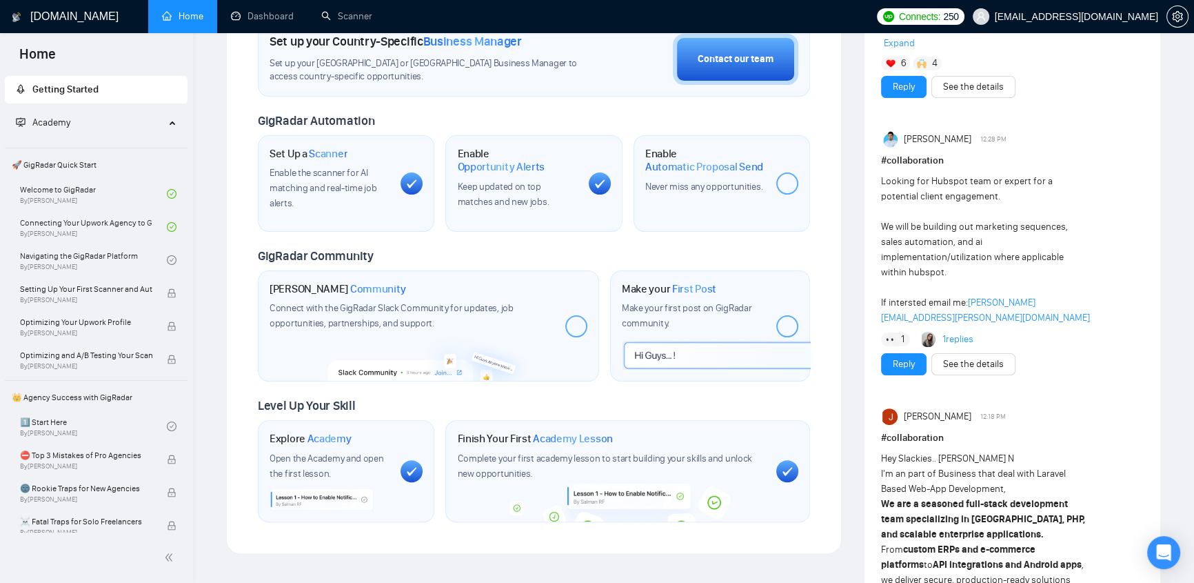
scroll to position [0, 0]
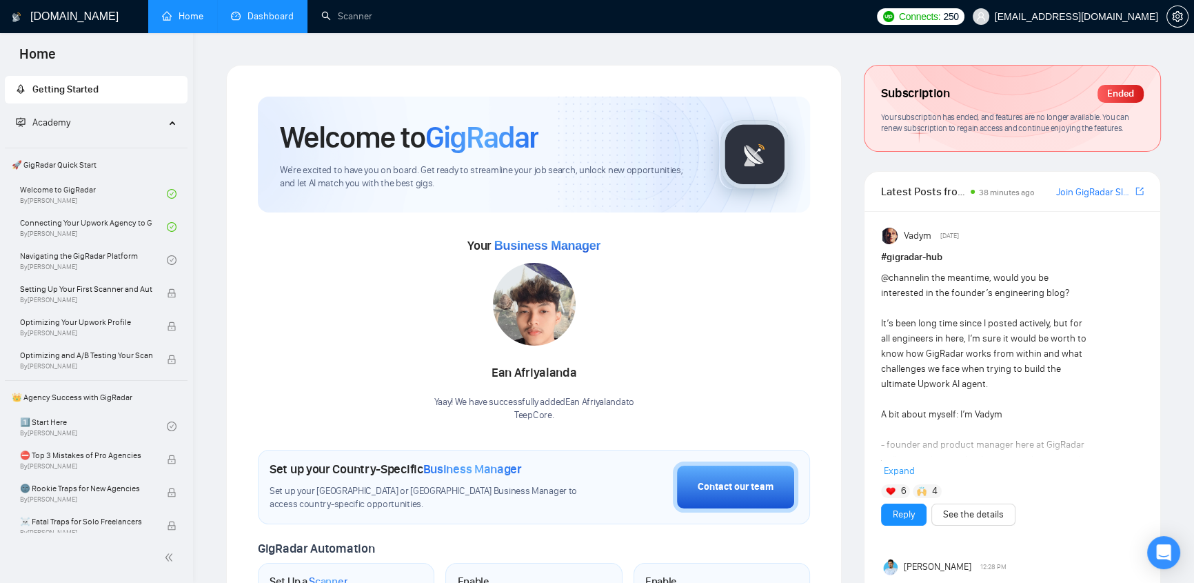
click at [273, 19] on link "Dashboard" at bounding box center [262, 16] width 63 height 12
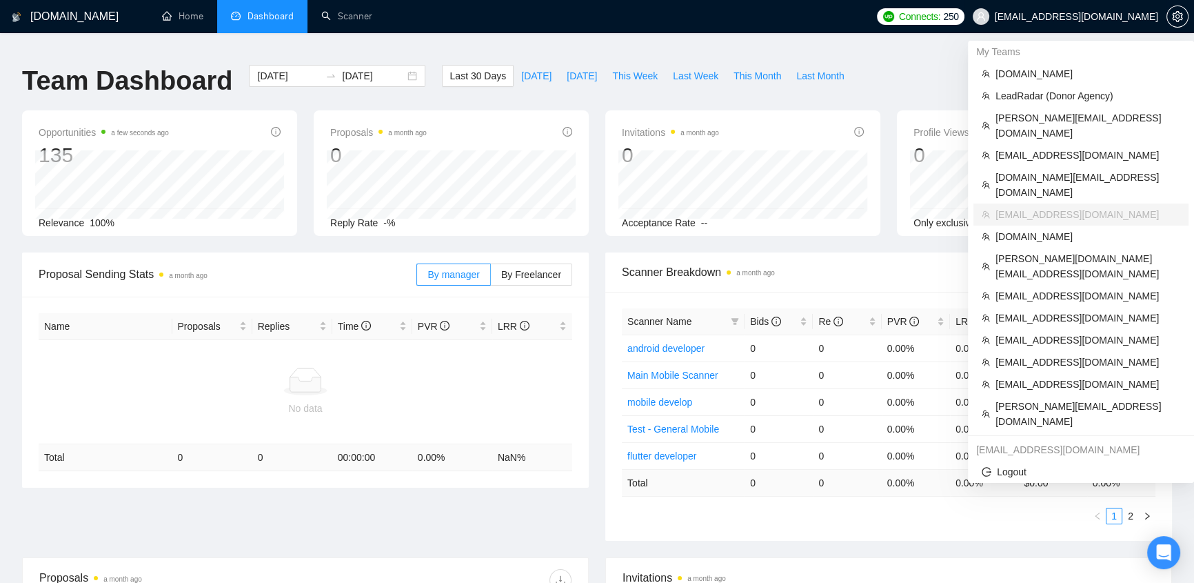
click at [1125, 17] on span "[EMAIL_ADDRESS][DOMAIN_NAME]" at bounding box center [1076, 17] width 163 height 0
drag, startPoint x: 1060, startPoint y: 139, endPoint x: 649, endPoint y: 425, distance: 500.8
click at [1060, 148] on span "[EMAIL_ADDRESS][DOMAIN_NAME]" at bounding box center [1088, 155] width 185 height 15
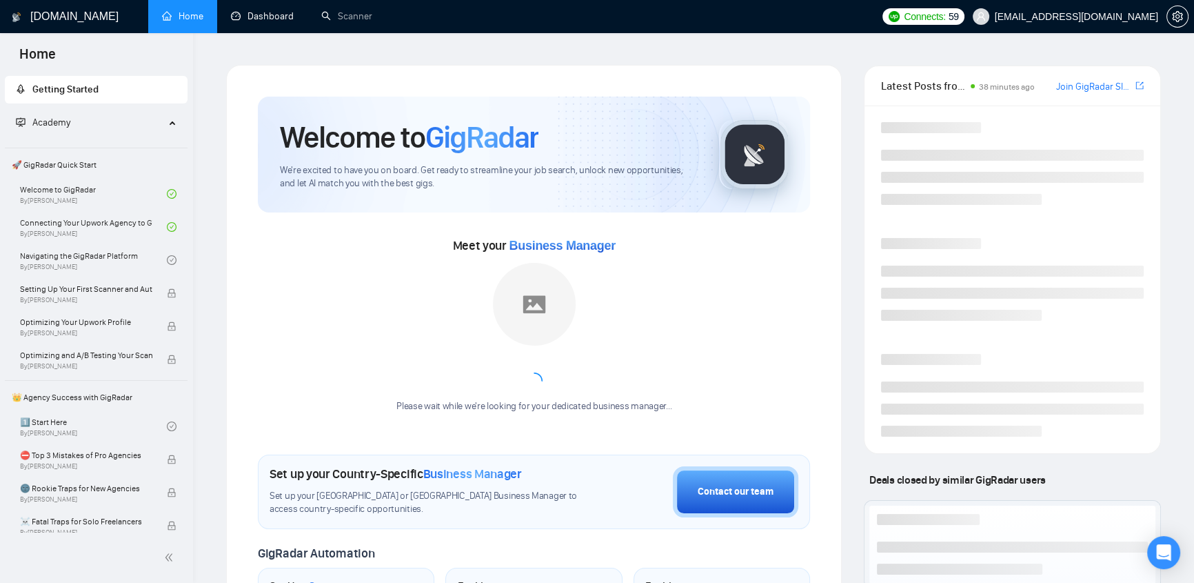
drag, startPoint x: 272, startPoint y: 12, endPoint x: 699, endPoint y: 190, distance: 462.5
click at [273, 12] on link "Dashboard" at bounding box center [262, 16] width 63 height 12
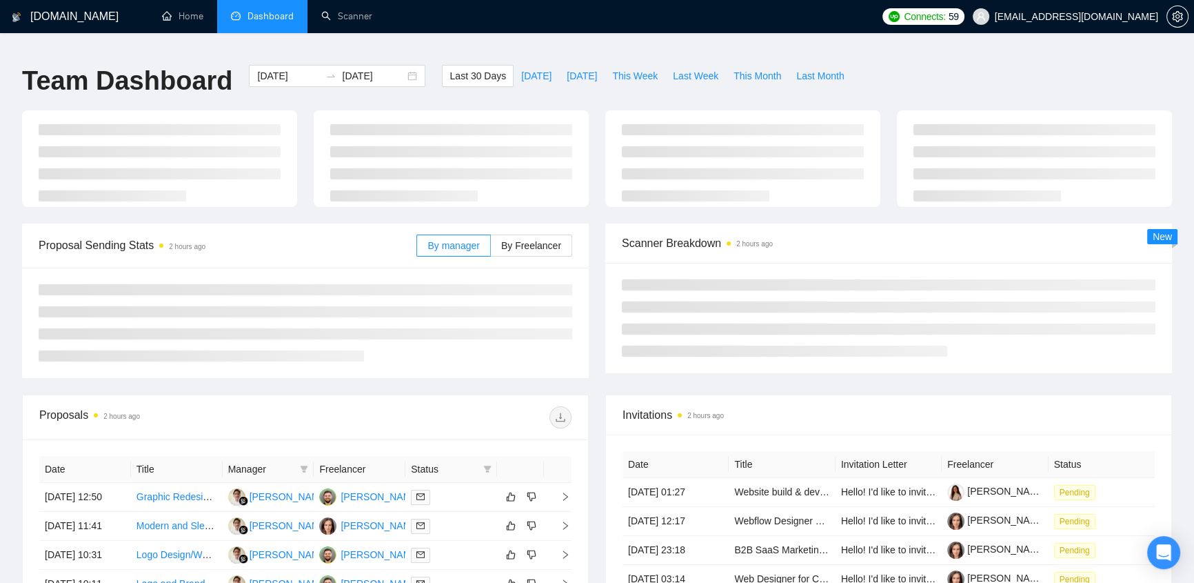
type input "[DATE]"
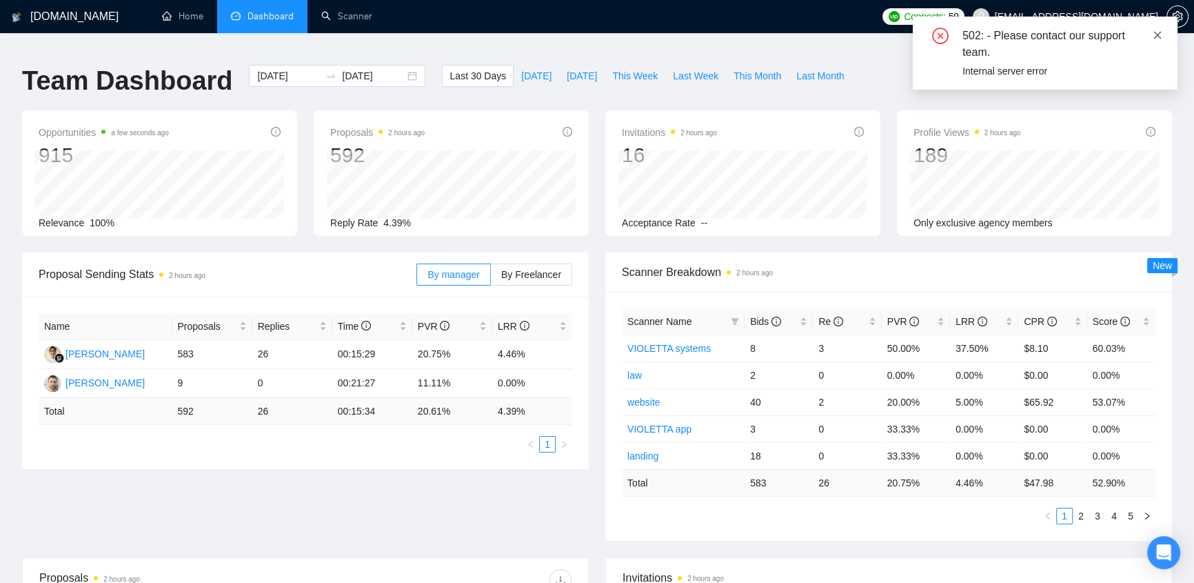
click at [1162, 36] on icon "close" at bounding box center [1158, 35] width 10 height 10
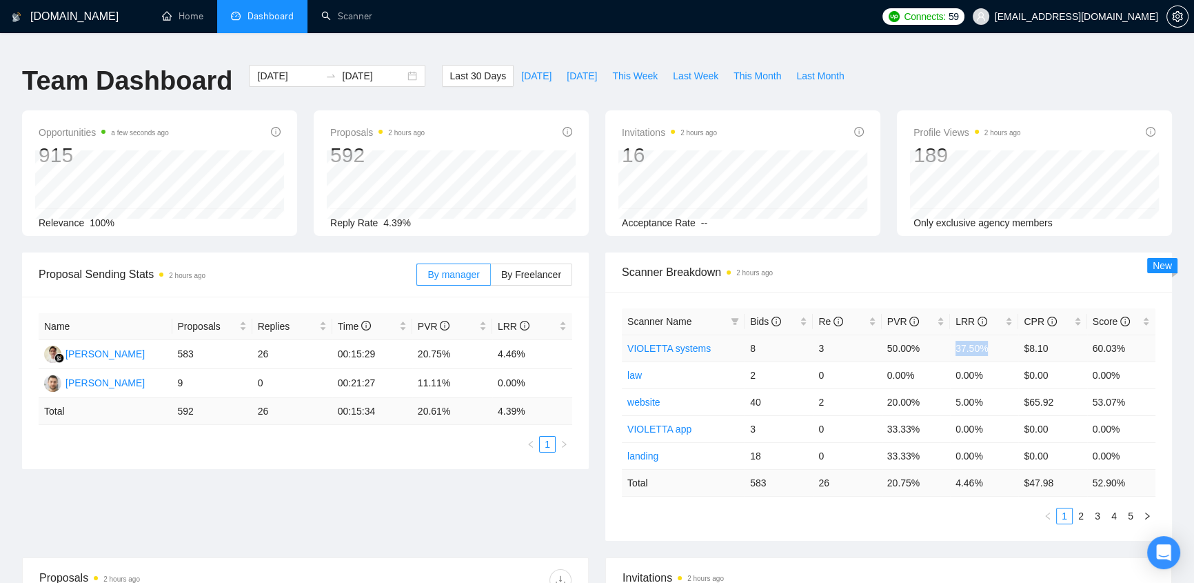
drag, startPoint x: 957, startPoint y: 336, endPoint x: 993, endPoint y: 339, distance: 36.7
click at [993, 339] on td "37.50%" at bounding box center [984, 347] width 68 height 27
drag, startPoint x: 919, startPoint y: 337, endPoint x: 884, endPoint y: 334, distance: 34.5
click at [884, 334] on td "50.00%" at bounding box center [916, 347] width 68 height 27
drag, startPoint x: 768, startPoint y: 332, endPoint x: 845, endPoint y: 334, distance: 77.3
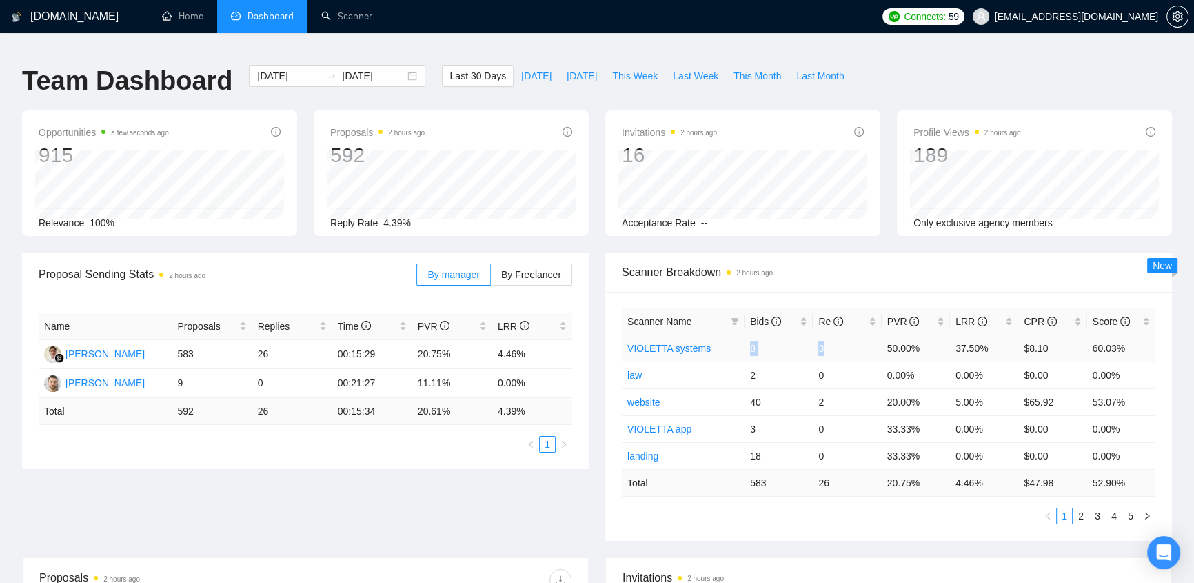
click at [845, 334] on tr "VIOLETTA systems 8 3 50.00% 37.50% $8.10 60.03%" at bounding box center [889, 347] width 534 height 27
click at [836, 334] on td "3" at bounding box center [847, 347] width 68 height 27
drag, startPoint x: 984, startPoint y: 393, endPoint x: 952, endPoint y: 393, distance: 32.4
click at [952, 393] on td "5.00%" at bounding box center [984, 401] width 68 height 27
click at [775, 317] on icon "info-circle" at bounding box center [777, 322] width 10 height 10
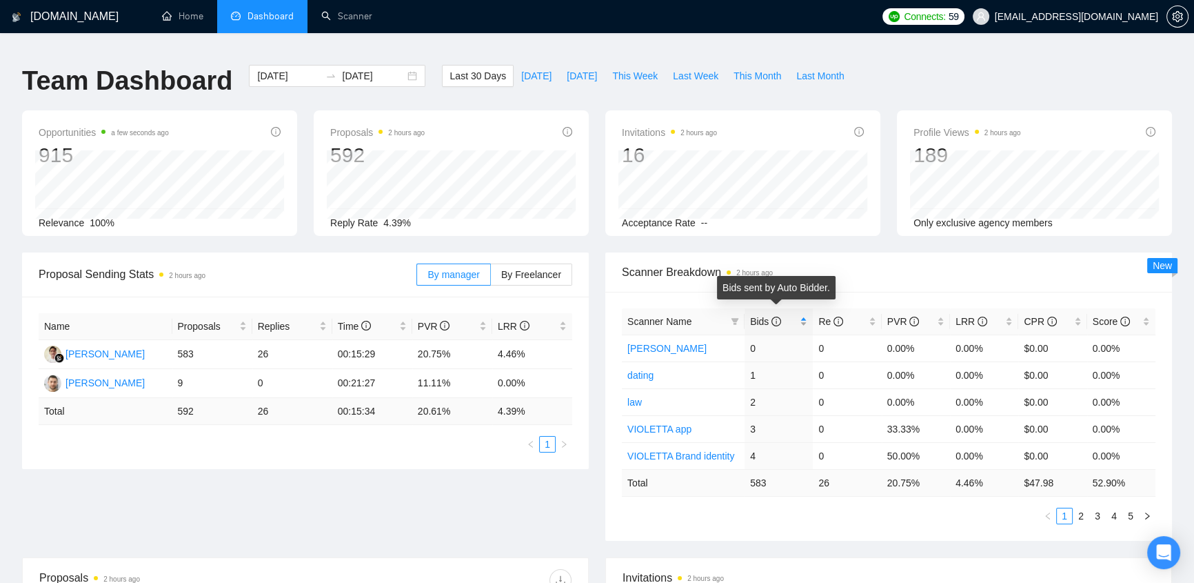
click at [774, 317] on icon "info-circle" at bounding box center [777, 322] width 10 height 10
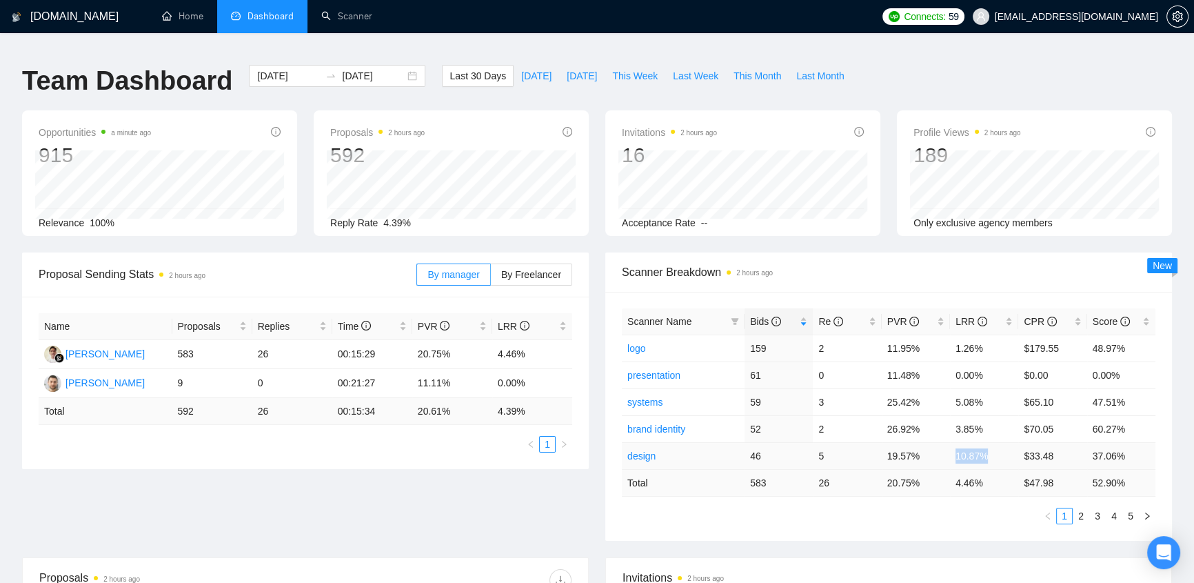
drag, startPoint x: 954, startPoint y: 444, endPoint x: 988, endPoint y: 437, distance: 34.0
click at [988, 442] on td "10.87%" at bounding box center [984, 455] width 68 height 27
click at [994, 448] on td "10.87%" at bounding box center [984, 455] width 68 height 27
drag, startPoint x: 994, startPoint y: 448, endPoint x: 957, endPoint y: 448, distance: 37.2
click at [957, 448] on td "10.87%" at bounding box center [984, 455] width 68 height 27
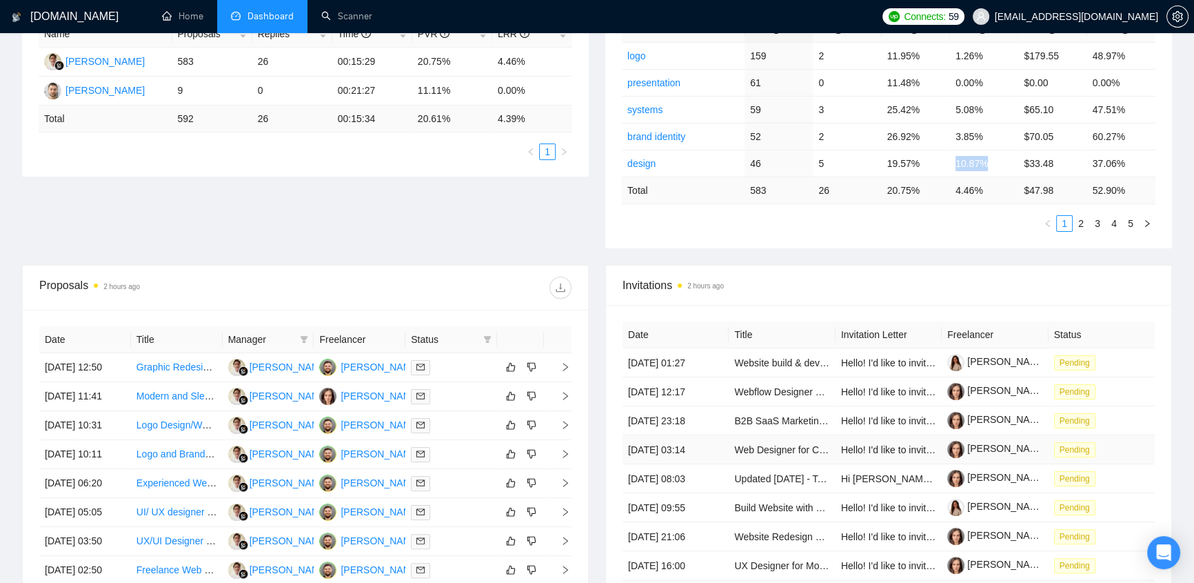
scroll to position [439, 0]
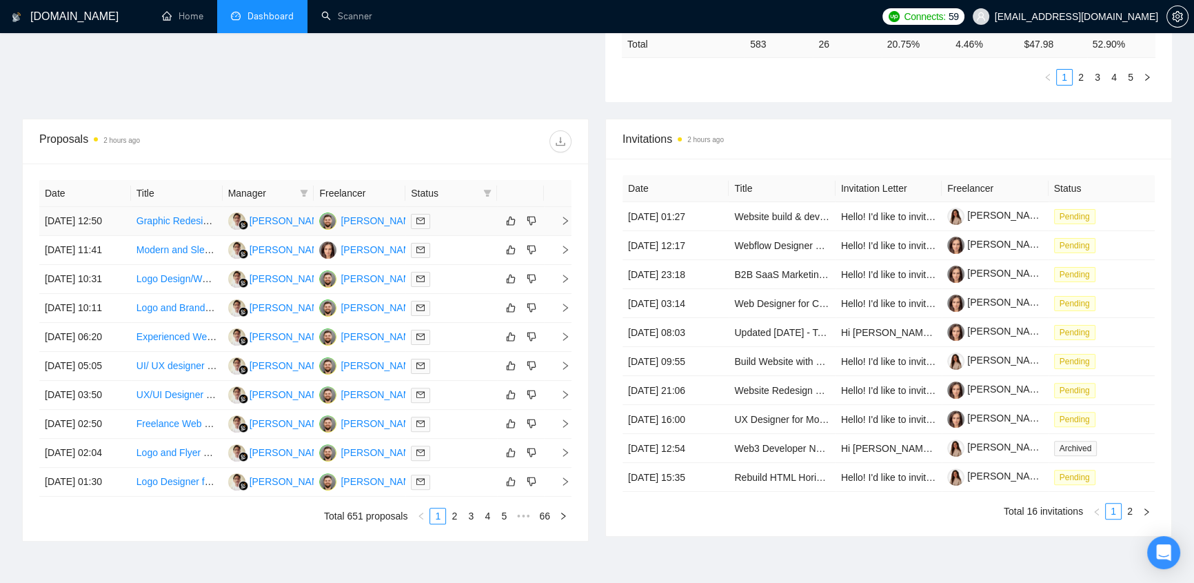
click at [463, 216] on div at bounding box center [451, 221] width 81 height 16
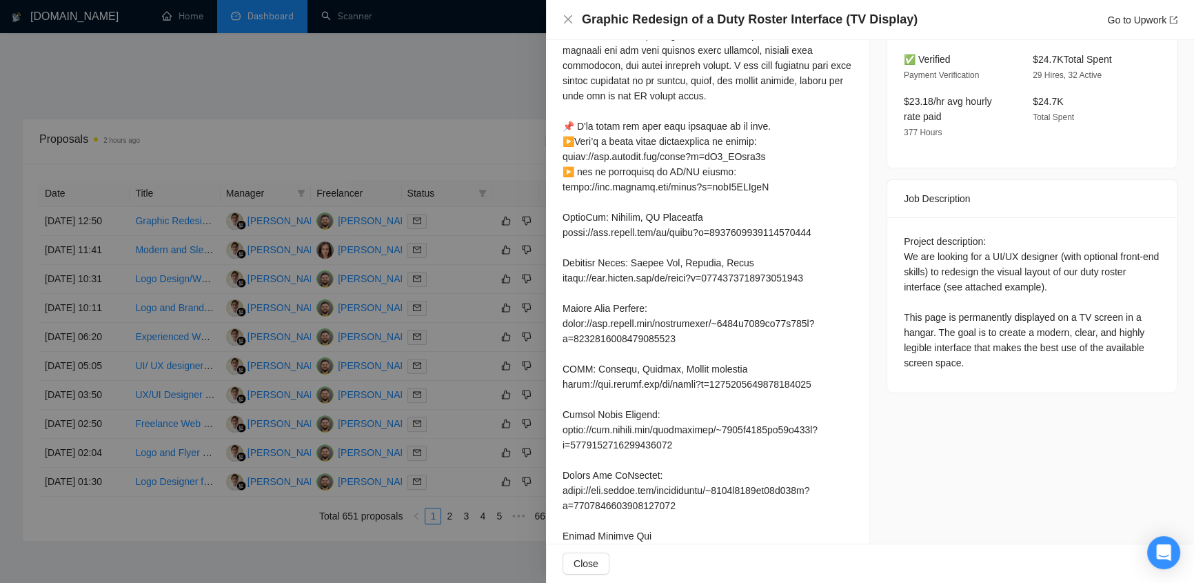
scroll to position [0, 0]
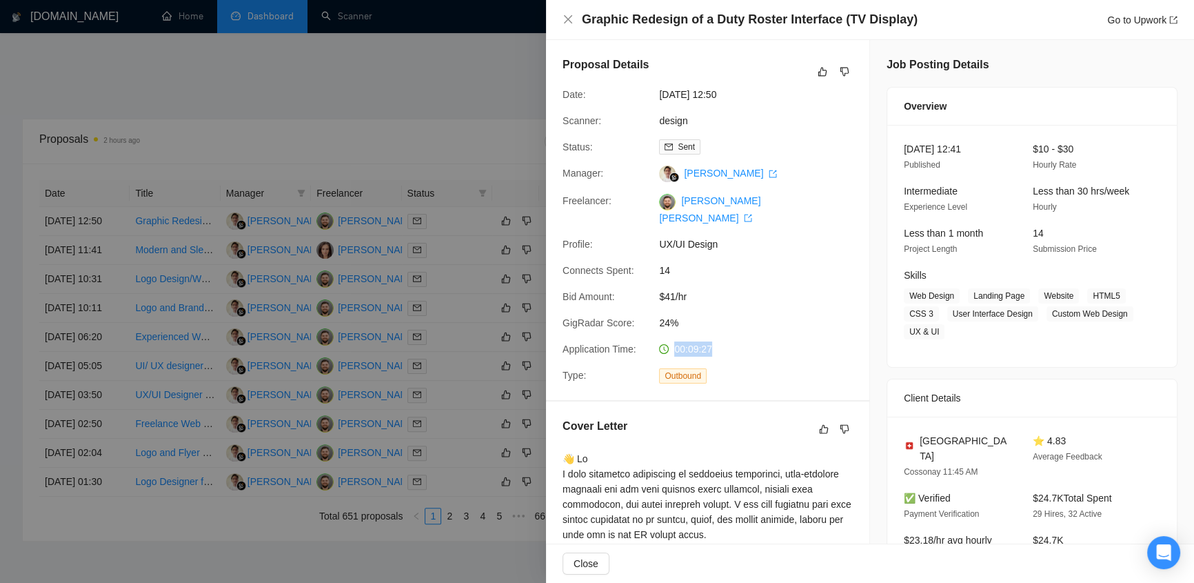
drag, startPoint x: 730, startPoint y: 337, endPoint x: 673, endPoint y: 328, distance: 57.2
click at [673, 341] on div "00:09:27" at bounding box center [727, 348] width 146 height 15
drag, startPoint x: 675, startPoint y: 307, endPoint x: 658, endPoint y: 306, distance: 17.3
click at [659, 315] on span "24%" at bounding box center [762, 322] width 207 height 15
click at [682, 315] on span "24%" at bounding box center [762, 322] width 207 height 15
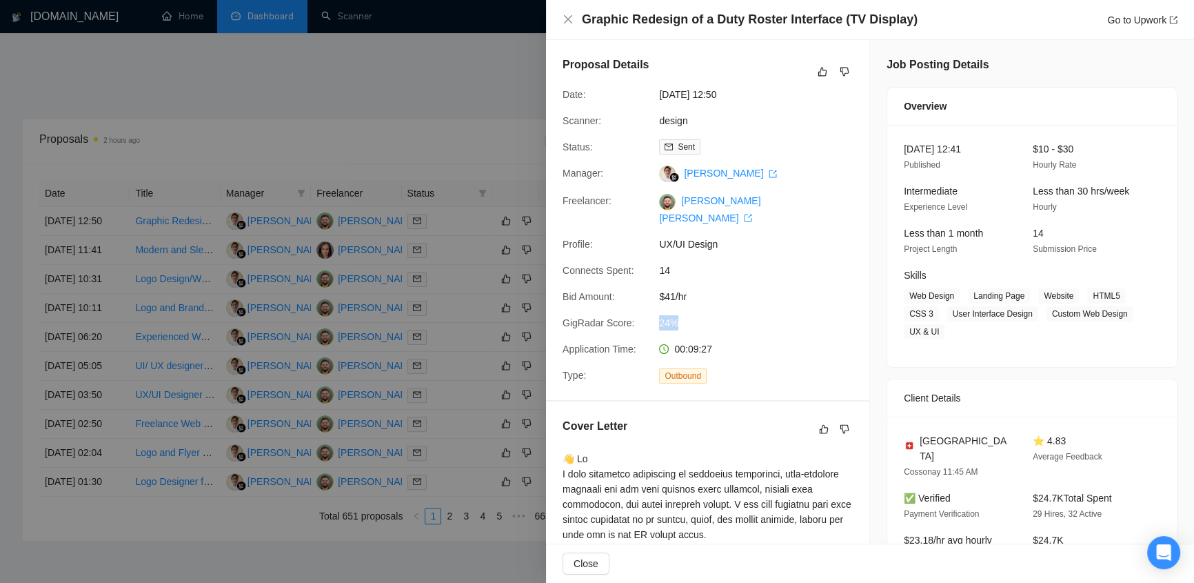
drag, startPoint x: 678, startPoint y: 306, endPoint x: 660, endPoint y: 310, distance: 18.4
click at [660, 315] on span "24%" at bounding box center [762, 322] width 207 height 15
click at [741, 382] on div "Proposal Details Date: [DATE] 12:50 Scanner: design Status: Sent Manager: [PERS…" at bounding box center [707, 220] width 323 height 360
click at [568, 19] on icon "close" at bounding box center [568, 19] width 11 height 11
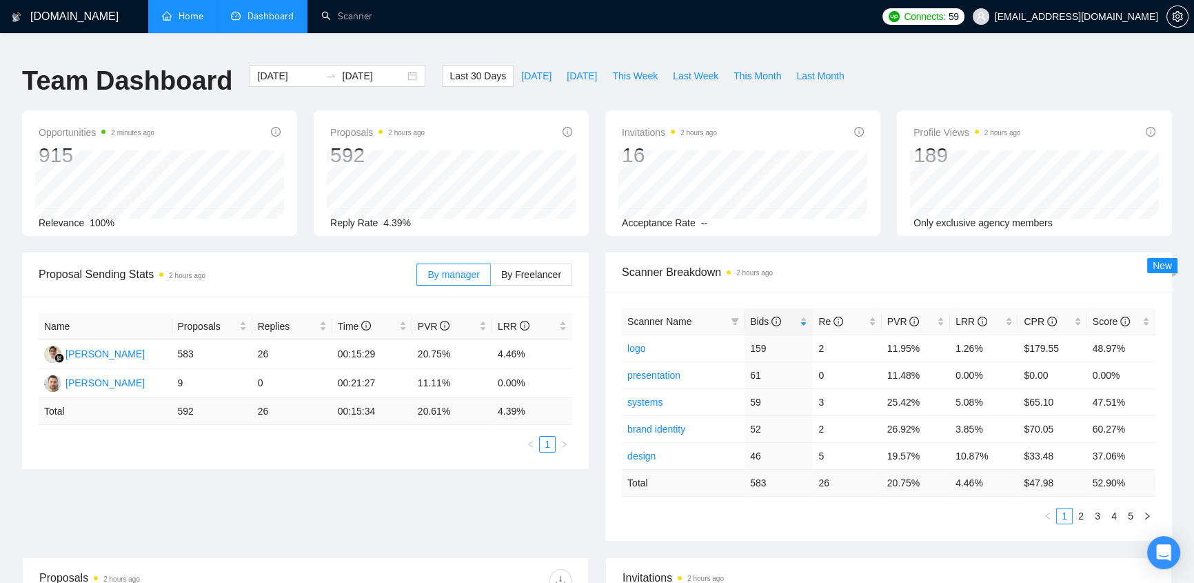
click at [190, 16] on link "Home" at bounding box center [182, 16] width 41 height 12
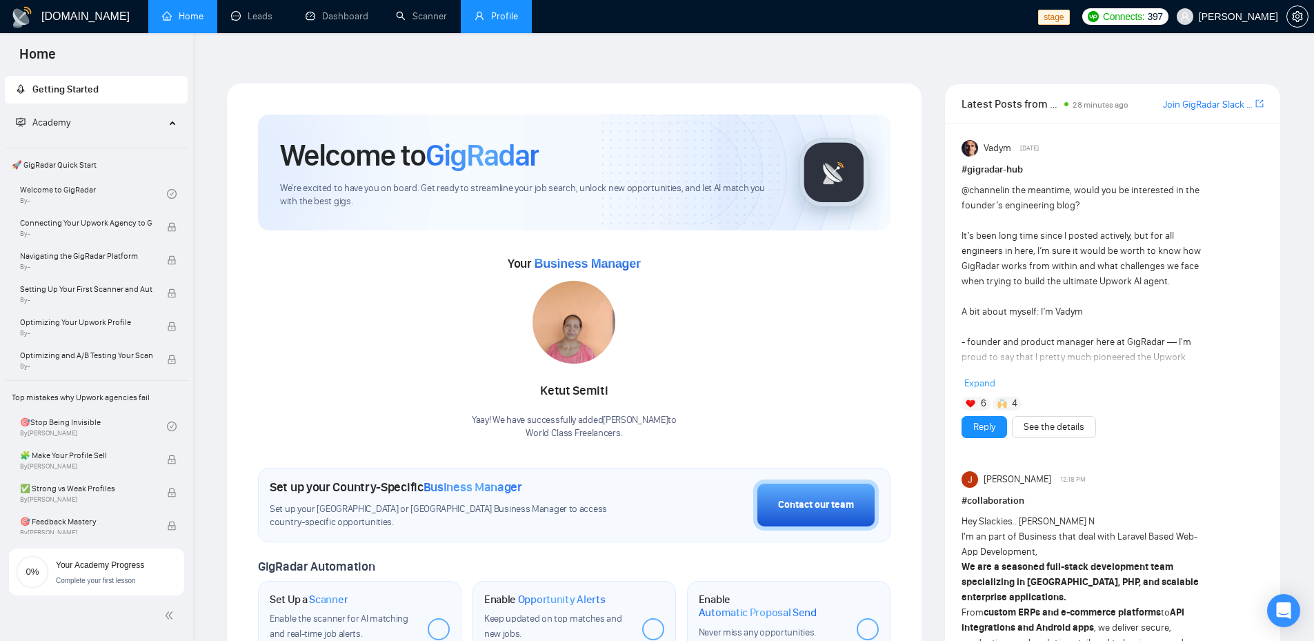
click at [512, 22] on link "Profile" at bounding box center [495, 16] width 43 height 12
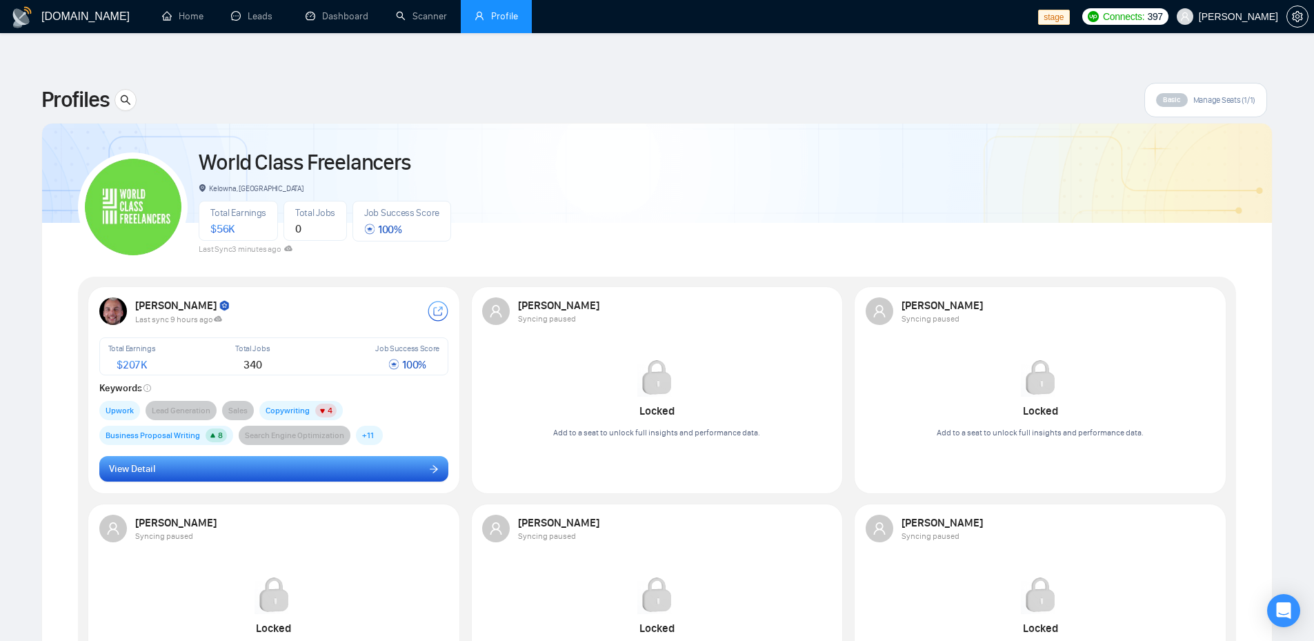
click at [283, 456] on button "View Detail" at bounding box center [274, 469] width 350 height 26
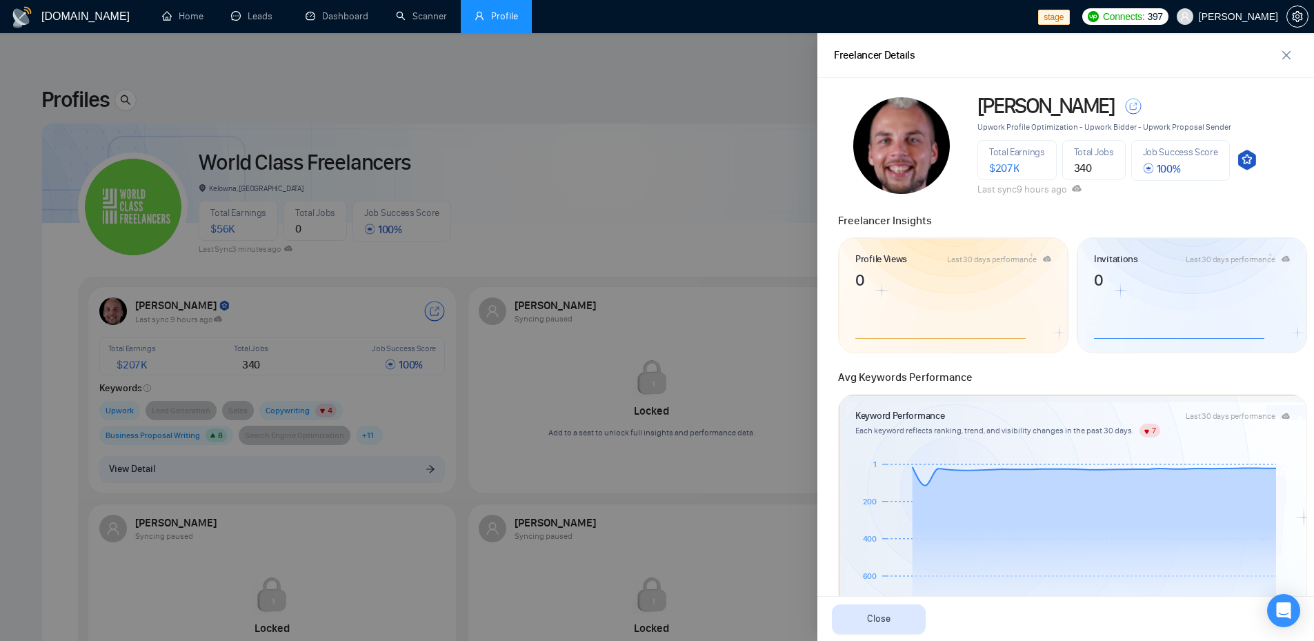
click at [699, 217] on div at bounding box center [657, 337] width 1314 height 608
